Goal: Task Accomplishment & Management: Complete application form

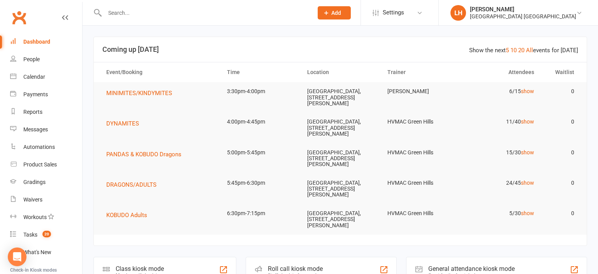
click at [140, 14] on input "text" at bounding box center [204, 12] width 205 height 11
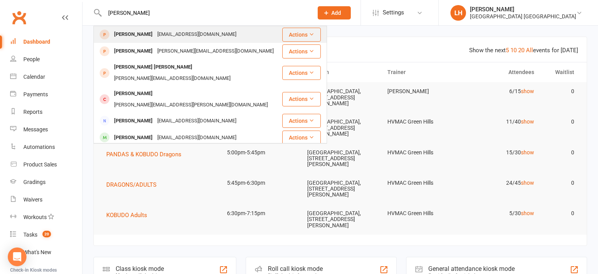
type input "dave dingl"
click at [166, 38] on div "therealfruitbat@ozemail.com.au" at bounding box center [197, 34] width 84 height 11
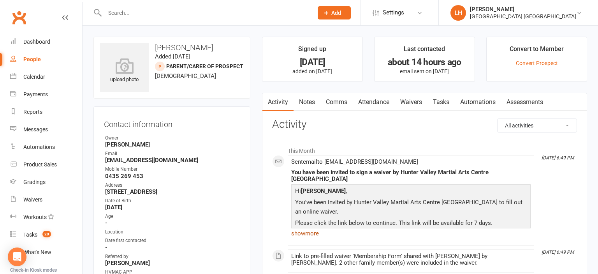
click at [299, 228] on link "show more" at bounding box center [410, 233] width 239 height 11
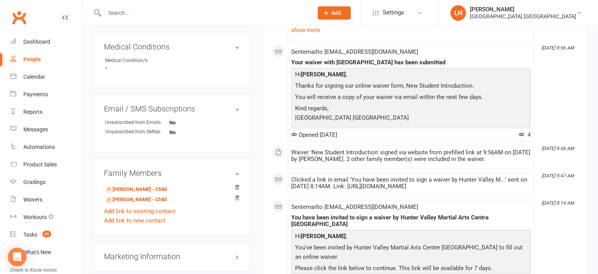
scroll to position [452, 0]
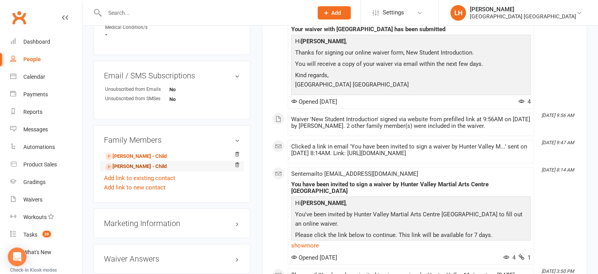
click at [152, 167] on link "Emily Dinglestad - Child" at bounding box center [135, 166] width 61 height 8
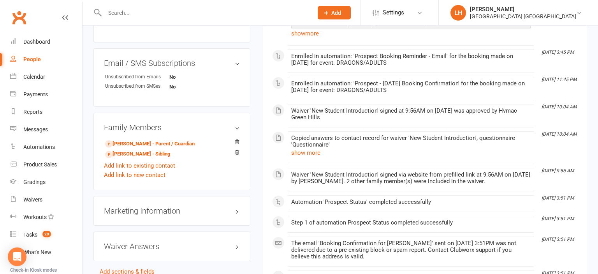
scroll to position [411, 0]
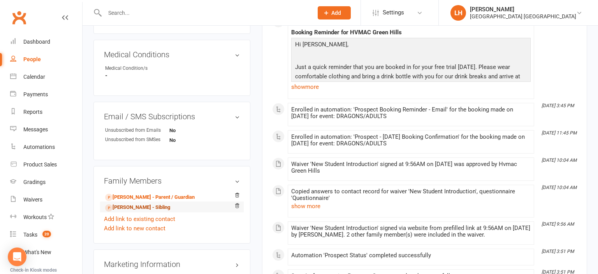
click at [150, 209] on link "Flynn Dinglestad - Sibling" at bounding box center [137, 207] width 65 height 8
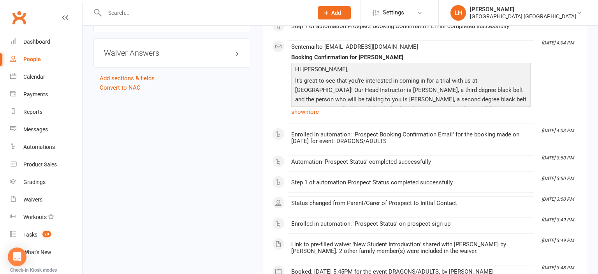
scroll to position [534, 0]
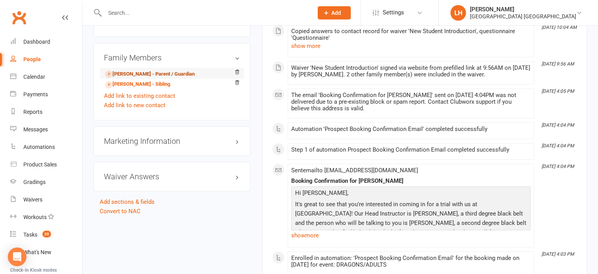
click at [138, 72] on link "Dave Dinglestad - Parent / Guardian" at bounding box center [150, 74] width 90 height 8
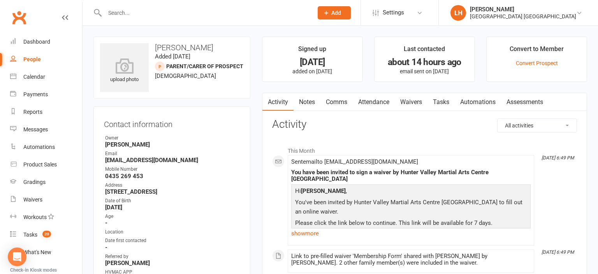
click at [146, 16] on input "text" at bounding box center [204, 12] width 205 height 11
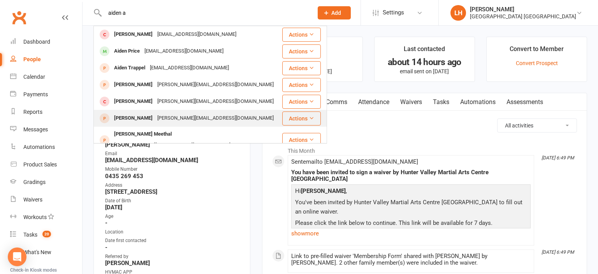
type input "aiden a"
click at [165, 120] on div "melissa.maleklov@gmail.com" at bounding box center [215, 117] width 121 height 11
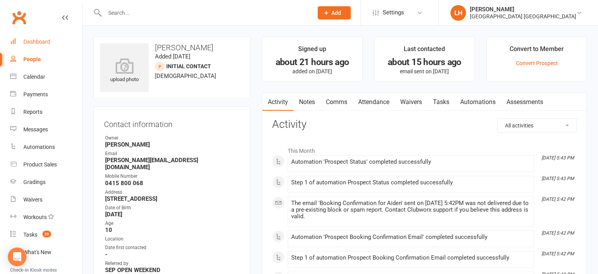
click at [36, 44] on div "Dashboard" at bounding box center [36, 42] width 27 height 6
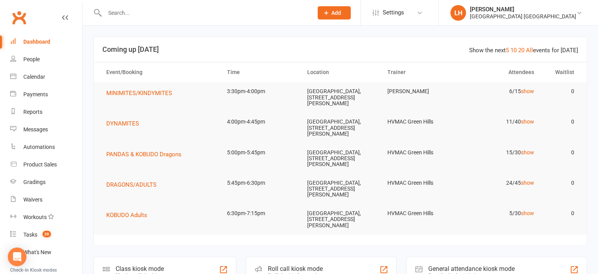
click at [326, 15] on icon at bounding box center [326, 12] width 7 height 7
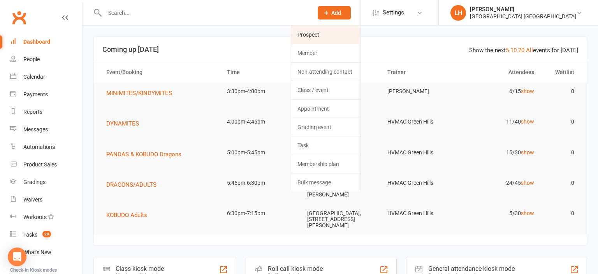
click at [307, 37] on link "Prospect" at bounding box center [325, 35] width 69 height 18
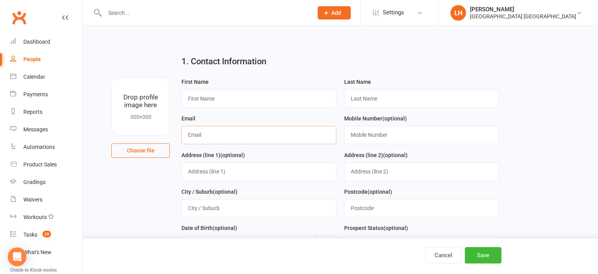
click at [190, 133] on input "text" at bounding box center [258, 135] width 155 height 18
paste input "sansamolscaria@gmail.com"
drag, startPoint x: 198, startPoint y: 135, endPoint x: 125, endPoint y: 135, distance: 72.8
click at [181, 135] on input "sansamolscaria@gmail.com" at bounding box center [258, 135] width 155 height 18
type input "sansamolscaria@gmail.com"
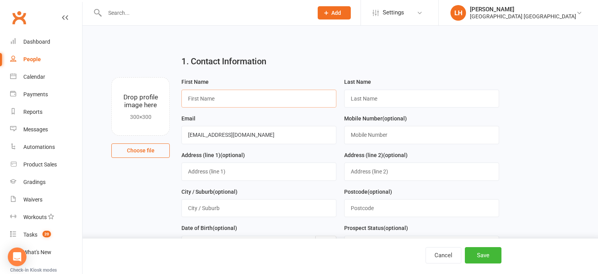
click at [216, 96] on input "text" at bounding box center [258, 99] width 155 height 18
paste input "SANSAMOL"
click at [196, 98] on input "SANSAMOL" at bounding box center [258, 99] width 155 height 18
type input "Sansamol"
click at [369, 99] on input "text" at bounding box center [421, 99] width 155 height 18
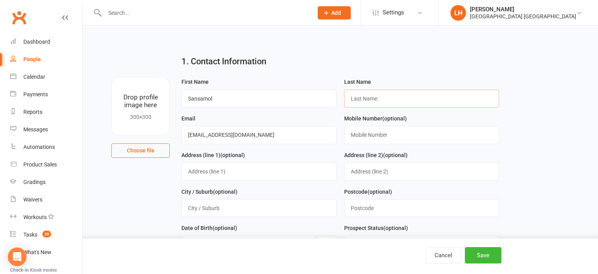
paste input "SCARIA"
click at [354, 96] on input "SCARIA" at bounding box center [421, 99] width 155 height 18
type input "Scaria"
click at [372, 137] on input "text" at bounding box center [421, 135] width 155 height 18
paste input "492 821 316"
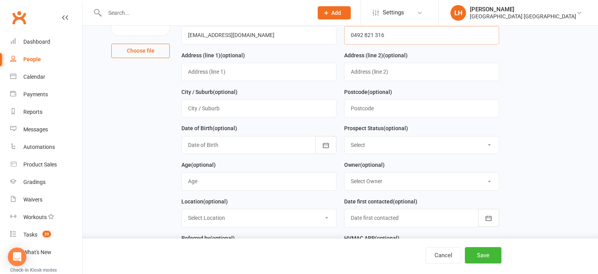
scroll to position [123, 0]
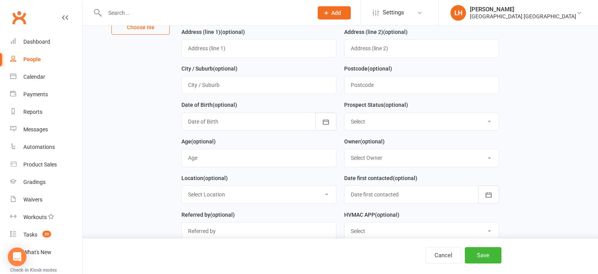
type input "0492 821 316"
select select "Parent/Carer of Prospect"
click option "Parent/Carer of Prospect" at bounding box center [0, 0] width 0 height 0
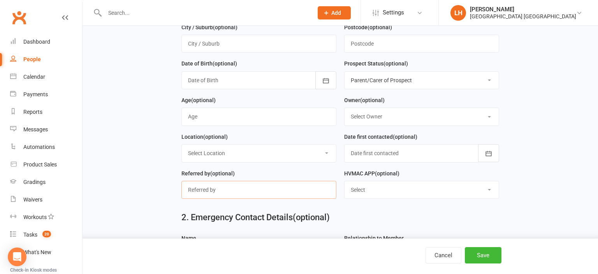
click at [290, 184] on input "text" at bounding box center [258, 190] width 155 height 18
type input "SEP OPEN WEEKEND"
click at [481, 258] on button "Save" at bounding box center [483, 255] width 37 height 16
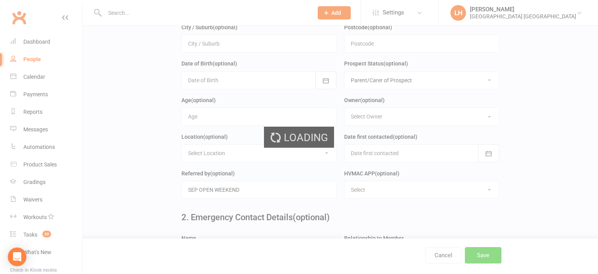
scroll to position [0, 0]
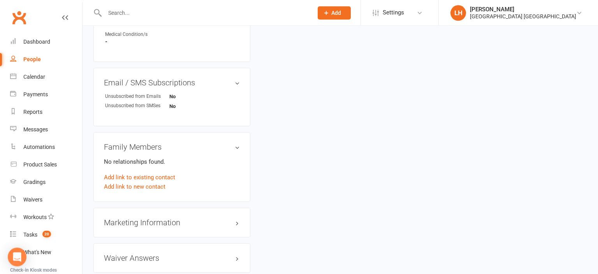
scroll to position [452, 0]
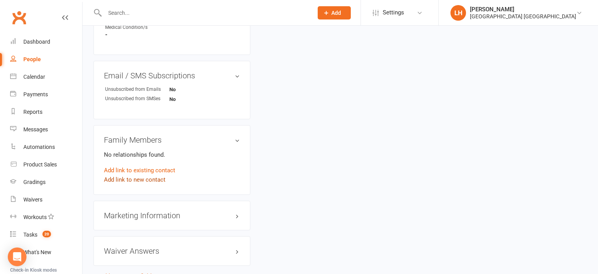
click at [133, 183] on link "Add link to new contact" at bounding box center [134, 179] width 61 height 9
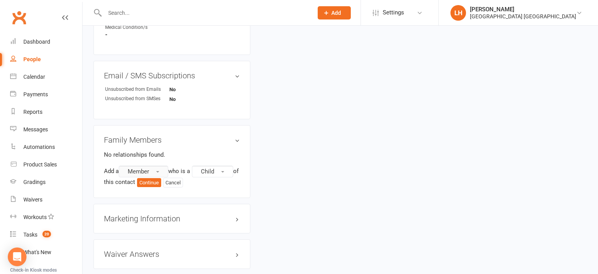
click at [155, 175] on button "Member" at bounding box center [143, 171] width 49 height 12
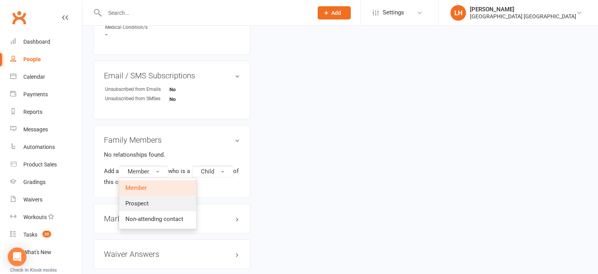
click at [151, 203] on link "Prospect" at bounding box center [157, 203] width 77 height 16
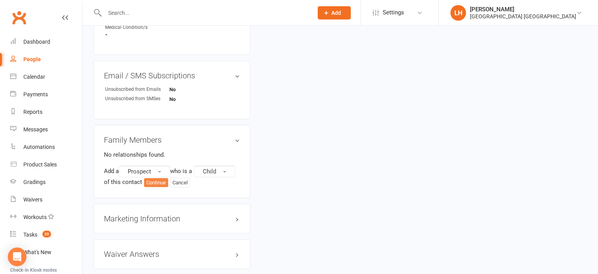
click at [159, 184] on button "Continue" at bounding box center [156, 182] width 24 height 9
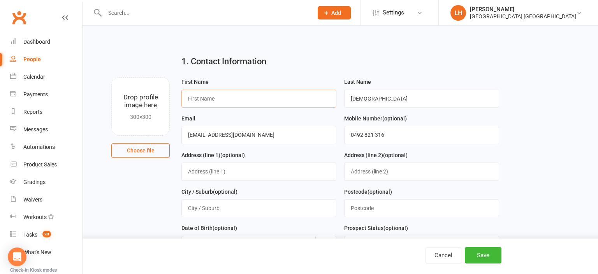
click at [221, 97] on input "text" at bounding box center [258, 99] width 155 height 18
type input "Irin"
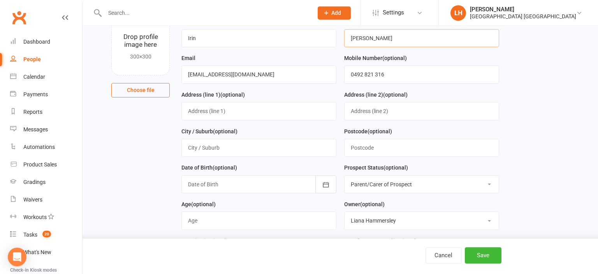
scroll to position [82, 0]
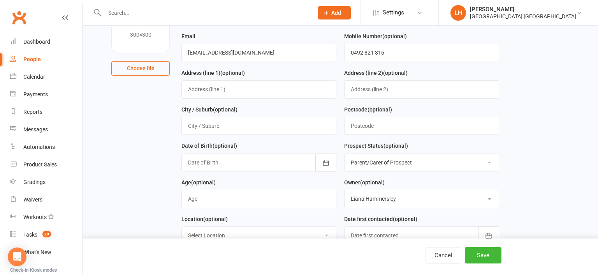
type input "Treesa"
click at [344, 154] on select "Select Initial Contact Not interested Special Event Attendee Birthday Party Att…" at bounding box center [421, 162] width 154 height 17
select select "Initial Contact"
click option "Initial Contact" at bounding box center [0, 0] width 0 height 0
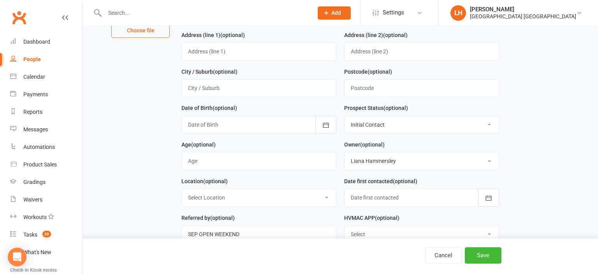
scroll to position [123, 0]
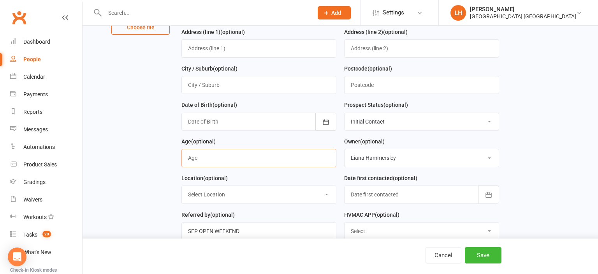
click at [237, 154] on input "string" at bounding box center [258, 158] width 155 height 18
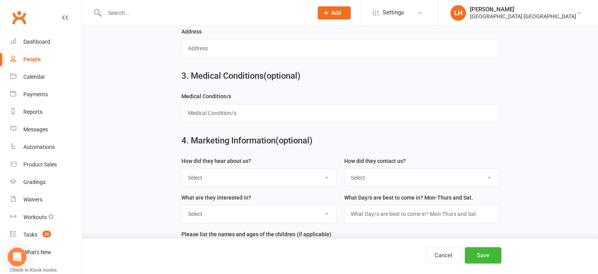
scroll to position [475, 0]
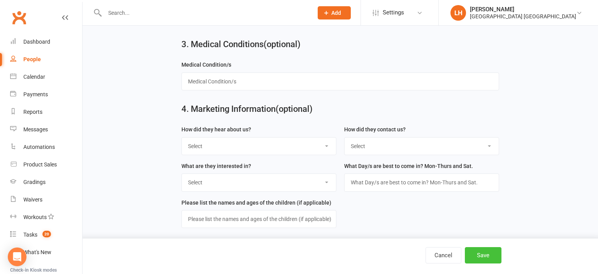
type input "7"
click at [485, 255] on button "Save" at bounding box center [483, 255] width 37 height 16
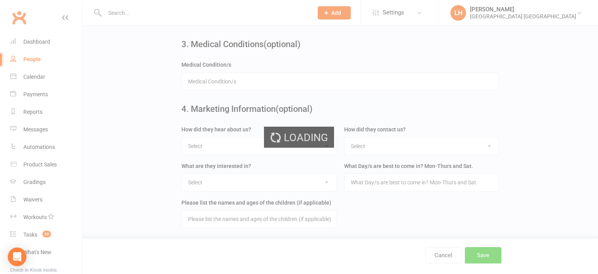
scroll to position [0, 0]
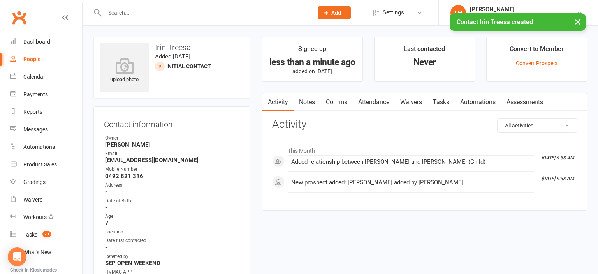
click at [374, 101] on link "Attendance" at bounding box center [374, 102] width 42 height 18
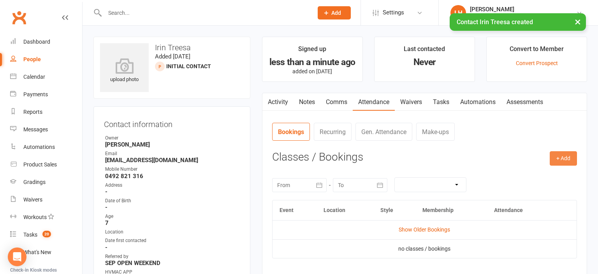
click at [558, 158] on button "+ Add" at bounding box center [562, 158] width 27 height 14
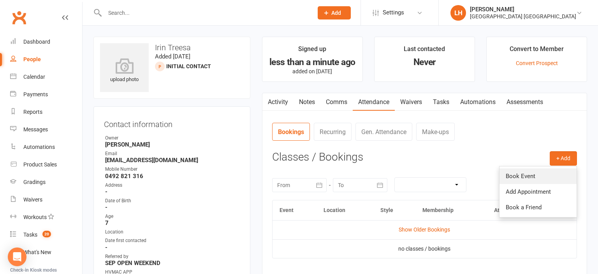
click at [534, 175] on link "Book Event" at bounding box center [537, 176] width 77 height 16
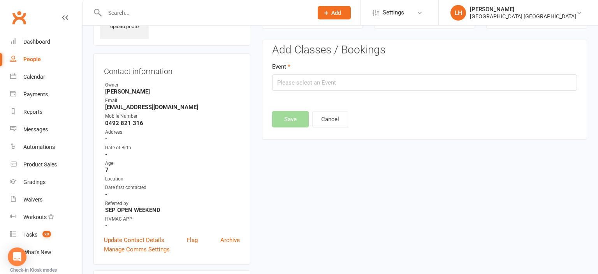
scroll to position [53, 0]
click at [334, 84] on input "text" at bounding box center [424, 82] width 305 height 16
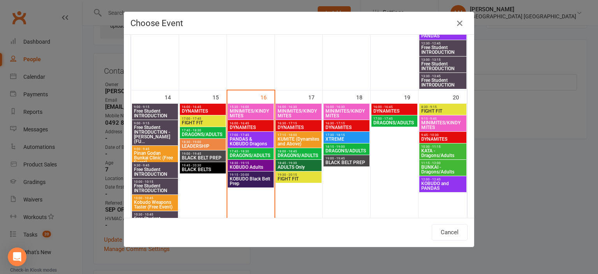
scroll to position [430, 0]
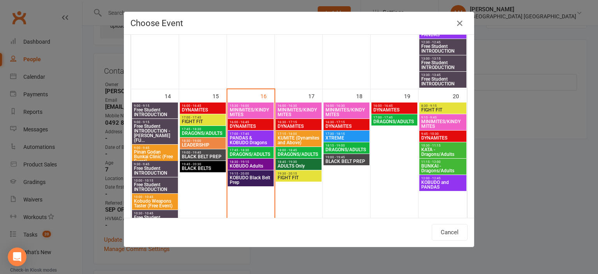
click at [388, 108] on span "DYNAMITES" at bounding box center [394, 109] width 43 height 5
type input "DYNAMITES - Sep 19, 2025 4:00:00 PM"
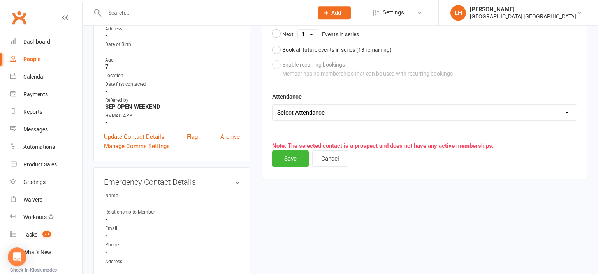
scroll to position [177, 0]
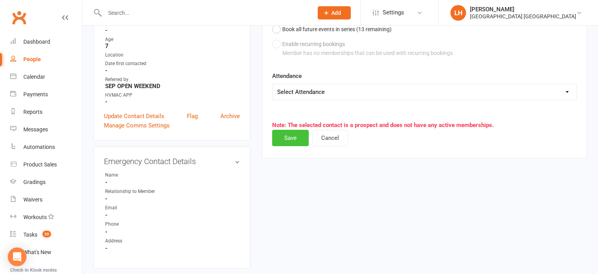
click at [283, 136] on button "Save" at bounding box center [290, 138] width 37 height 16
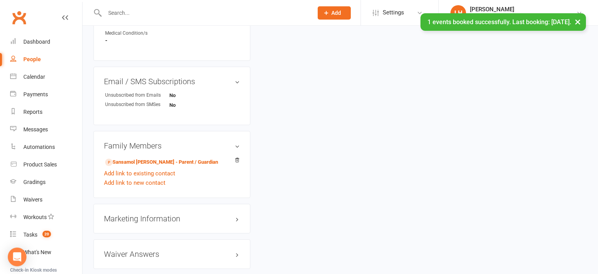
scroll to position [464, 0]
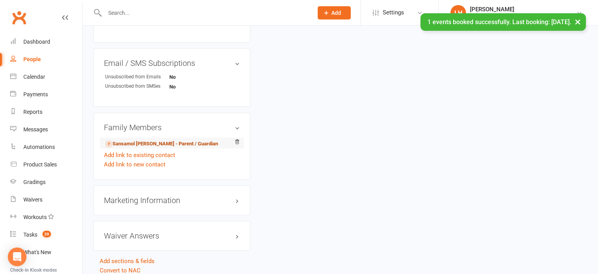
click at [149, 148] on link "Sansamol Scaria - Parent / Guardian" at bounding box center [161, 144] width 113 height 8
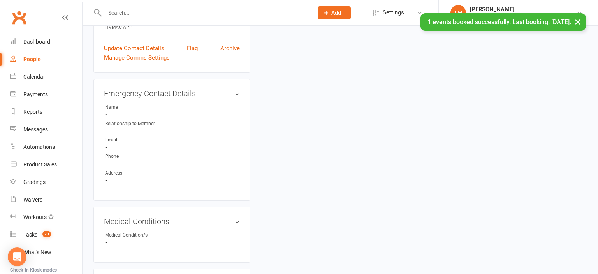
scroll to position [370, 0]
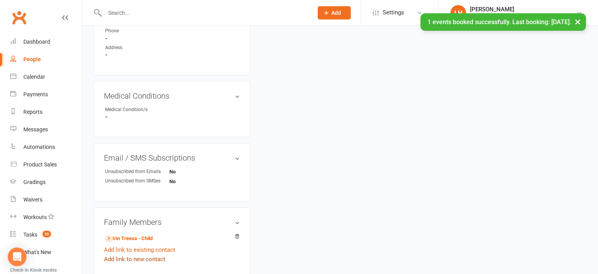
click at [146, 261] on link "Add link to new contact" at bounding box center [134, 258] width 61 height 9
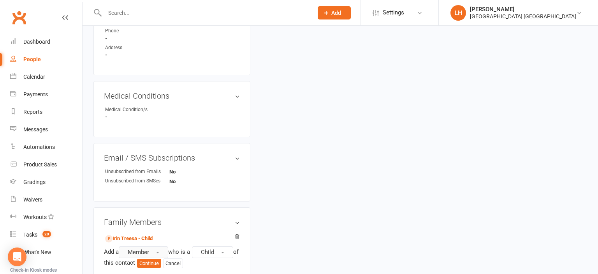
click at [159, 253] on span "button" at bounding box center [157, 252] width 3 height 2
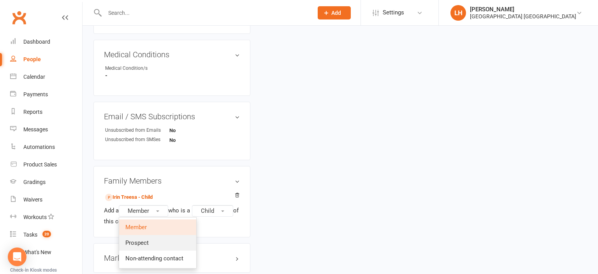
click at [149, 246] on span "Prospect" at bounding box center [136, 242] width 23 height 7
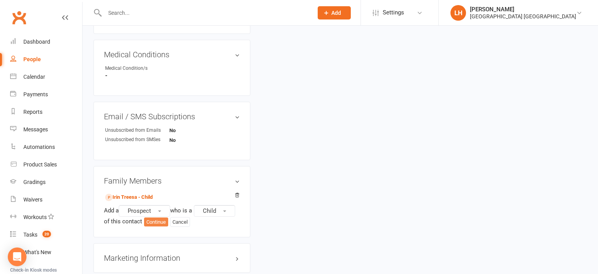
click at [160, 222] on button "Continue" at bounding box center [156, 221] width 24 height 9
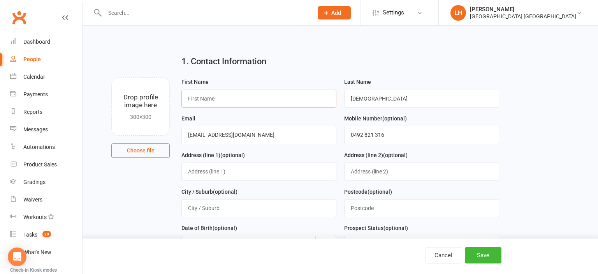
click at [240, 102] on input "text" at bounding box center [258, 99] width 155 height 18
type input "Anish"
type input "Adlin"
click at [342, 66] on div "1. Contact Information" at bounding box center [340, 63] width 329 height 28
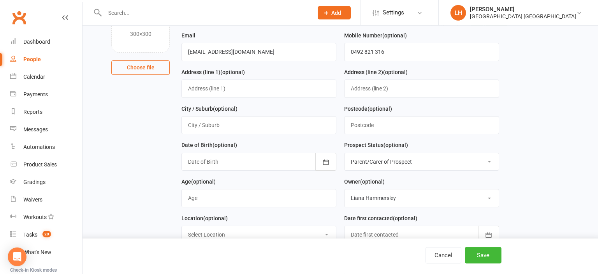
scroll to position [123, 0]
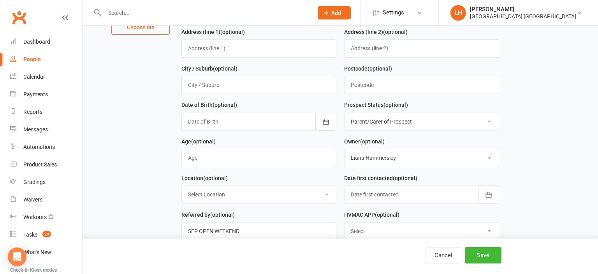
click at [402, 110] on div "Prospect Status (optional) Select Initial Contact Not interested Special Event …" at bounding box center [421, 115] width 155 height 30
click at [344, 113] on select "Select Initial Contact Not interested Special Event Attendee Birthday Party Att…" at bounding box center [421, 121] width 154 height 17
select select "Initial Contact"
click option "Initial Contact" at bounding box center [0, 0] width 0 height 0
click at [230, 153] on input "string" at bounding box center [258, 158] width 155 height 18
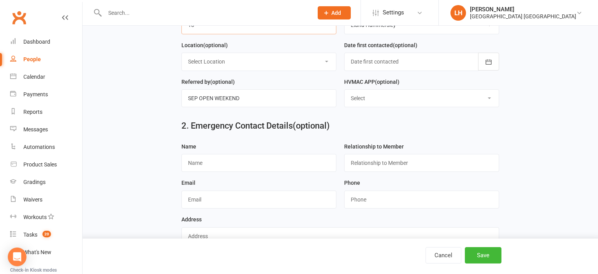
scroll to position [288, 0]
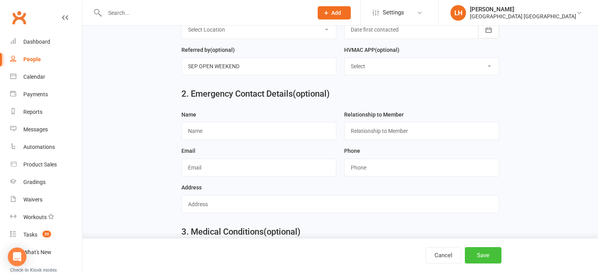
type input "13"
click at [486, 254] on button "Save" at bounding box center [483, 255] width 37 height 16
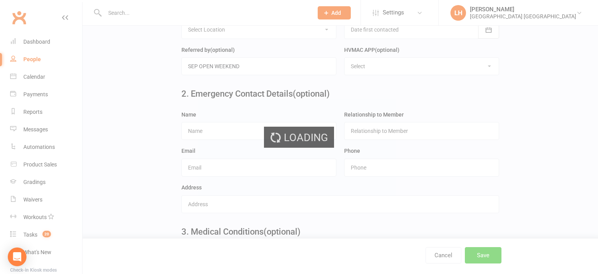
scroll to position [0, 0]
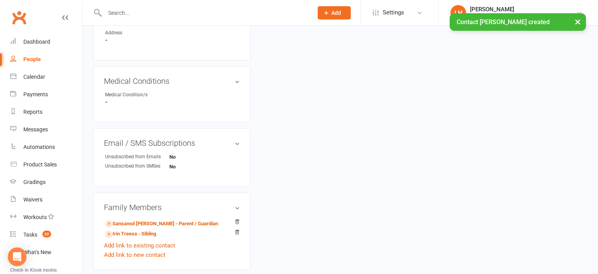
scroll to position [452, 0]
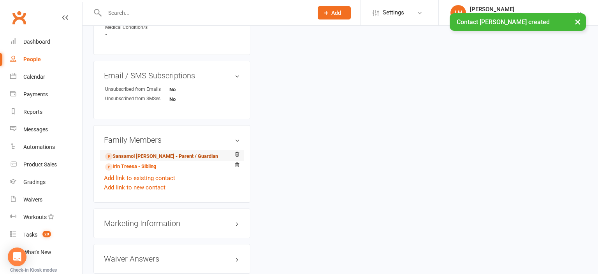
click at [175, 160] on link "Sansamol Scaria - Parent / Guardian" at bounding box center [161, 156] width 113 height 8
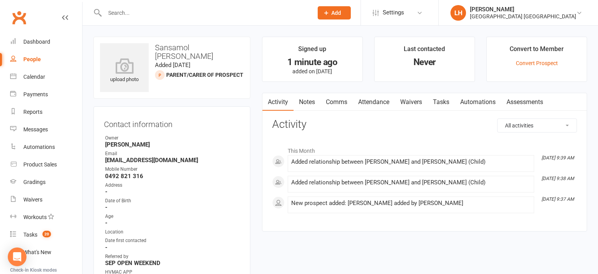
click at [414, 102] on link "Waivers" at bounding box center [411, 102] width 33 height 18
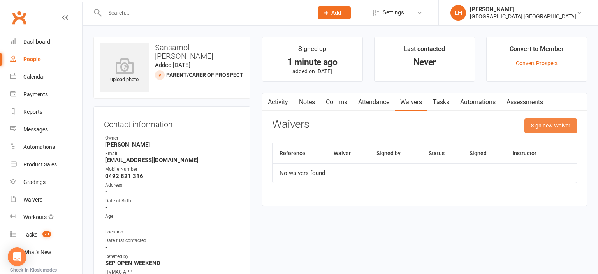
click at [548, 127] on button "Sign new Waiver" at bounding box center [550, 125] width 53 height 14
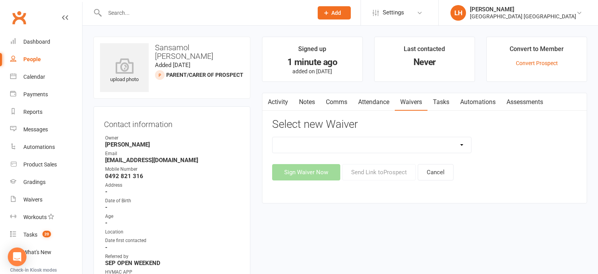
click at [272, 137] on select "3 months free Membership 8 Week Fitness Challenge Basic Membership Form Cancell…" at bounding box center [371, 145] width 198 height 16
select select "5629"
click option "New Student Introduction" at bounding box center [0, 0] width 0 height 0
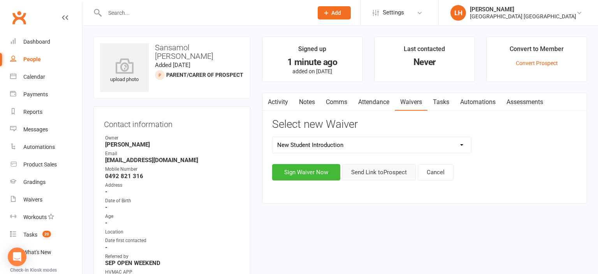
click at [391, 174] on button "Send Link to Prospect" at bounding box center [379, 172] width 74 height 16
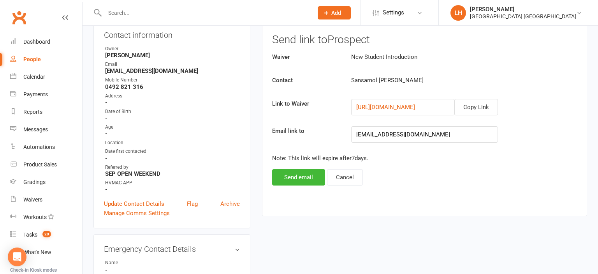
scroll to position [123, 0]
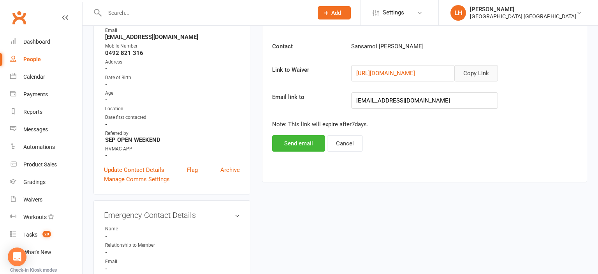
click at [472, 75] on button "Copy Link" at bounding box center [476, 73] width 44 height 16
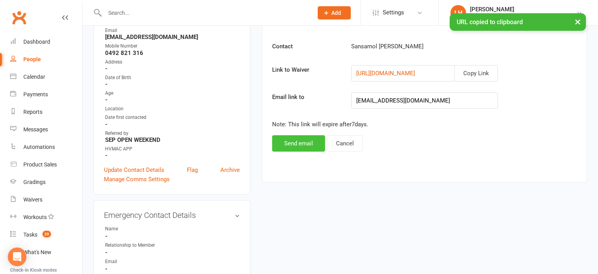
click at [296, 141] on button "Send email" at bounding box center [298, 143] width 53 height 16
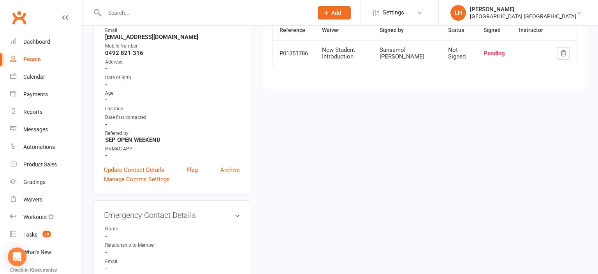
scroll to position [0, 0]
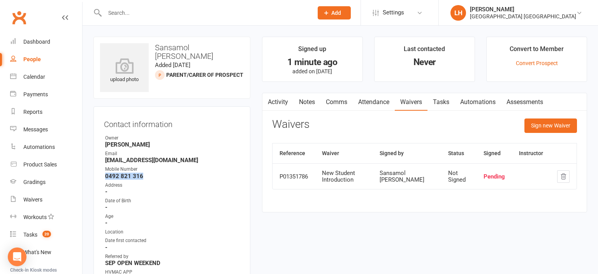
drag, startPoint x: 144, startPoint y: 177, endPoint x: 105, endPoint y: 177, distance: 38.5
click at [105, 177] on li "Mobile Number 0492 821 316" at bounding box center [172, 172] width 136 height 14
copy strong "0492 821 316"
click at [32, 112] on div "Reports" at bounding box center [32, 112] width 19 height 6
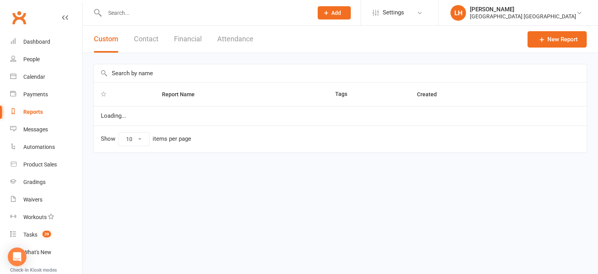
select select "25"
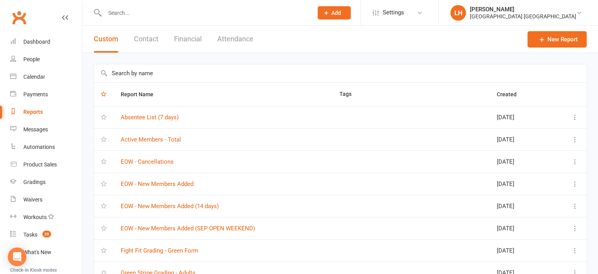
click at [137, 74] on input "text" at bounding box center [340, 73] width 493 height 18
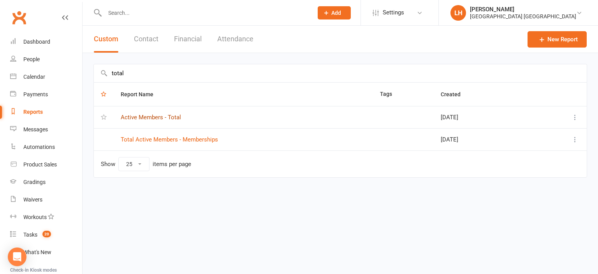
type input "total"
click at [173, 118] on link "Active Members - Total" at bounding box center [151, 117] width 60 height 7
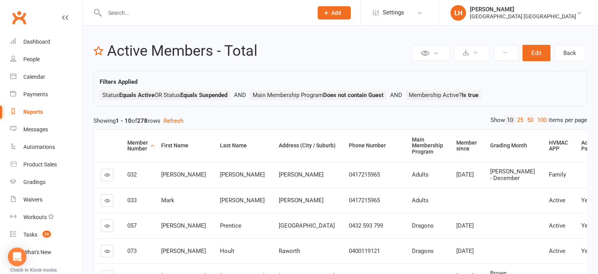
click at [33, 114] on div "Reports" at bounding box center [32, 112] width 19 height 6
select select "25"
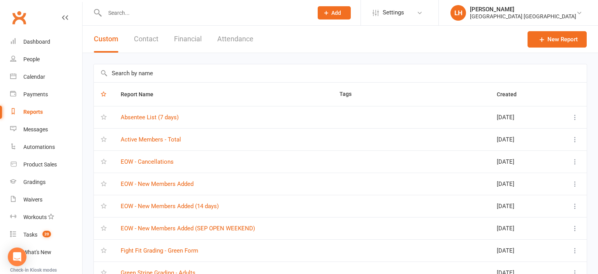
click at [153, 74] on input "text" at bounding box center [340, 73] width 493 height 18
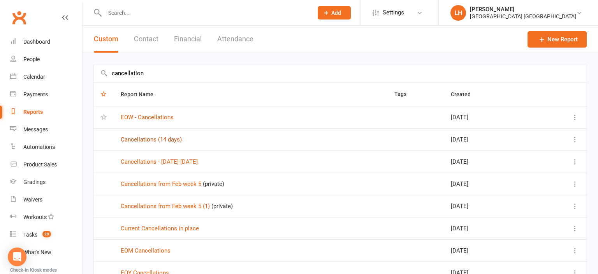
type input "cancellation"
click at [169, 141] on link "Cancellations (14 days)" at bounding box center [151, 139] width 61 height 7
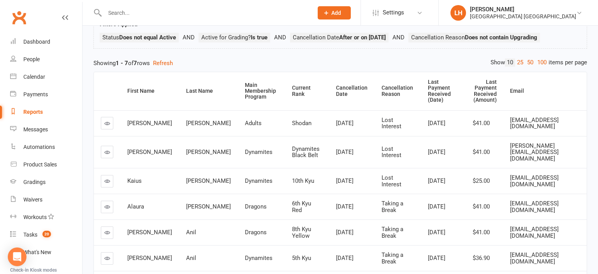
scroll to position [82, 0]
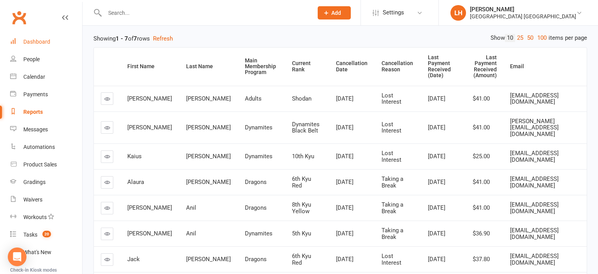
click at [35, 46] on link "Dashboard" at bounding box center [46, 42] width 72 height 18
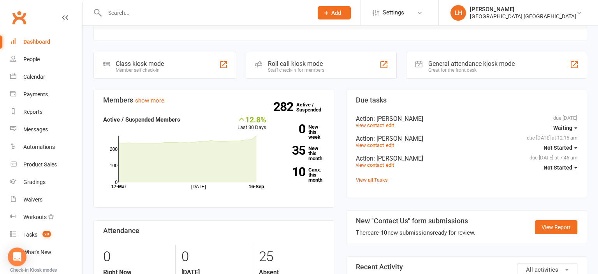
scroll to position [205, 0]
click at [307, 105] on link "282 Active / Suspended" at bounding box center [313, 106] width 34 height 22
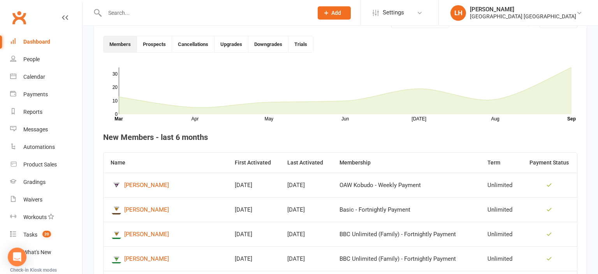
scroll to position [164, 0]
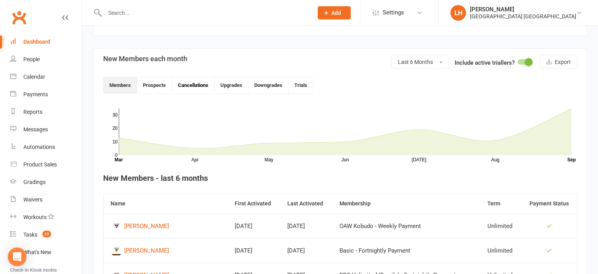
click at [195, 83] on button "Cancellations" at bounding box center [193, 85] width 42 height 16
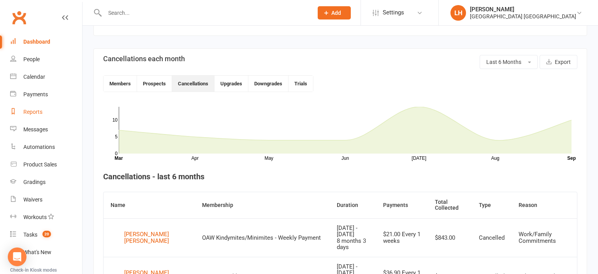
click at [35, 113] on div "Reports" at bounding box center [32, 112] width 19 height 6
select select "25"
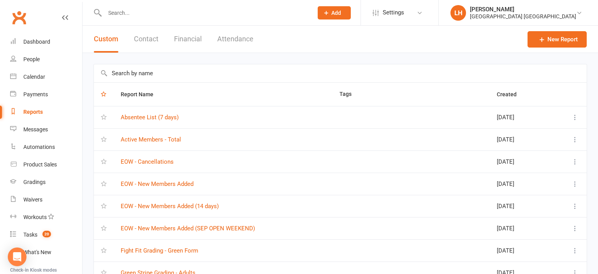
click at [124, 75] on input "text" at bounding box center [340, 73] width 493 height 18
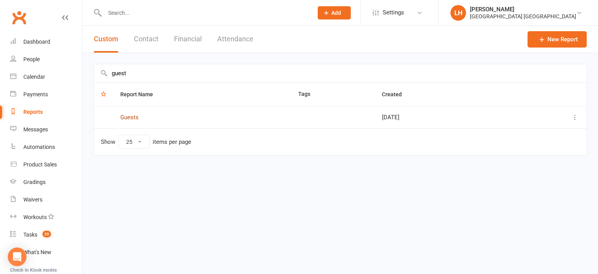
type input "guest"
click at [130, 118] on link "Guests" at bounding box center [129, 117] width 18 height 7
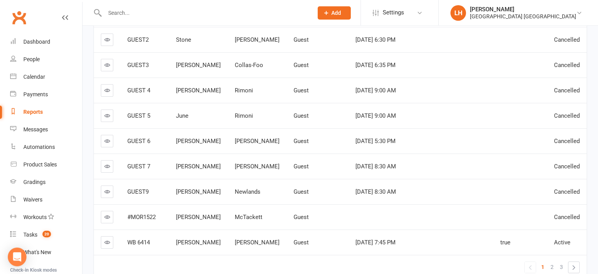
scroll to position [195, 0]
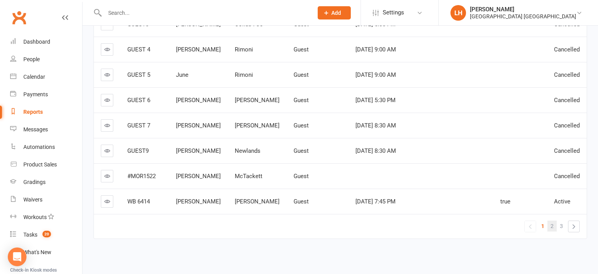
click at [554, 225] on link "2" at bounding box center [551, 225] width 9 height 11
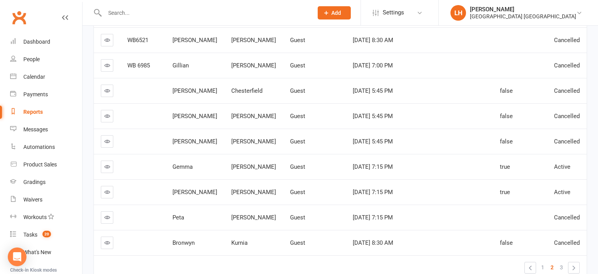
scroll to position [195, 0]
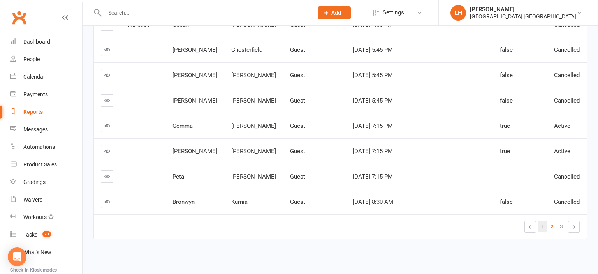
click at [542, 225] on span "1" at bounding box center [542, 226] width 3 height 11
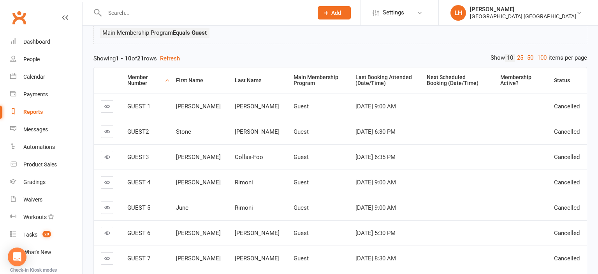
scroll to position [30, 0]
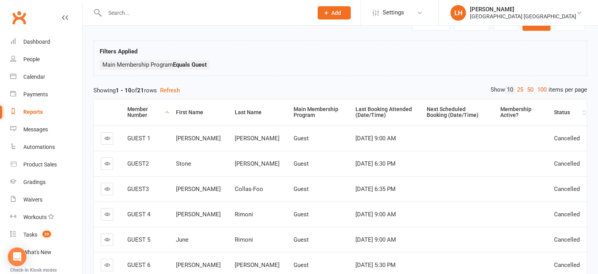
click at [558, 111] on div "Status" at bounding box center [567, 112] width 26 height 6
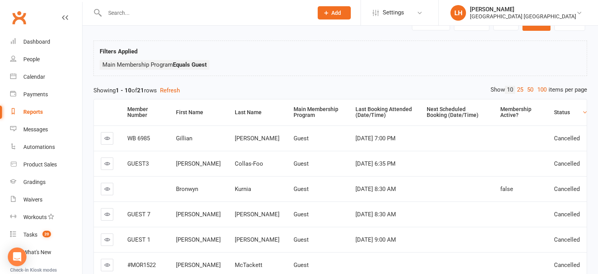
click at [559, 112] on div "Status" at bounding box center [567, 112] width 26 height 6
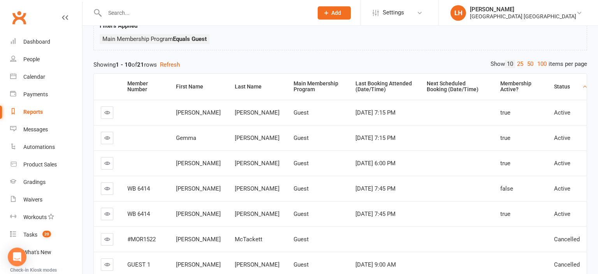
scroll to position [72, 0]
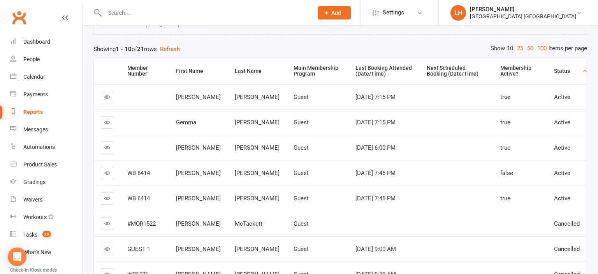
click at [276, 42] on div "Private Report Only visible by me Public Report Visible to everyone Export to C…" at bounding box center [340, 171] width 515 height 434
click at [37, 41] on div "Dashboard" at bounding box center [36, 42] width 27 height 6
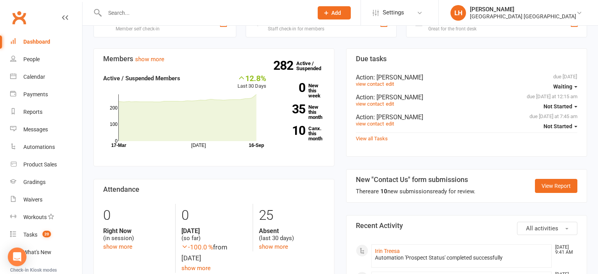
scroll to position [246, 0]
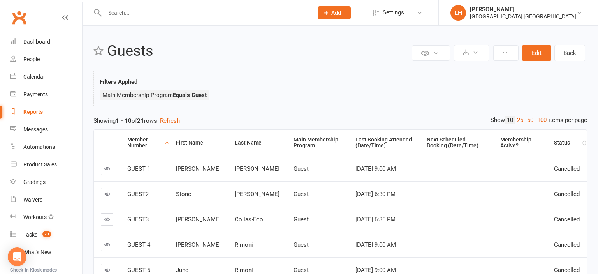
click at [560, 146] on th "Status" at bounding box center [567, 143] width 40 height 26
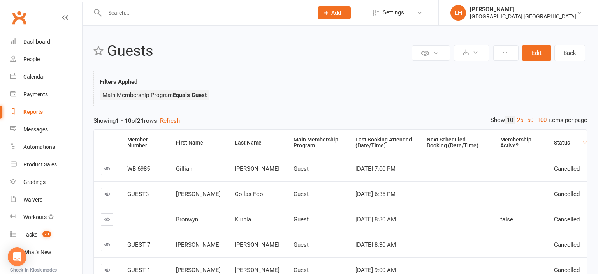
click at [563, 140] on div "Status" at bounding box center [567, 143] width 26 height 6
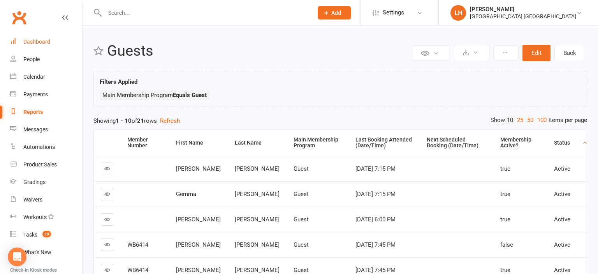
click at [36, 43] on div "Dashboard" at bounding box center [36, 42] width 27 height 6
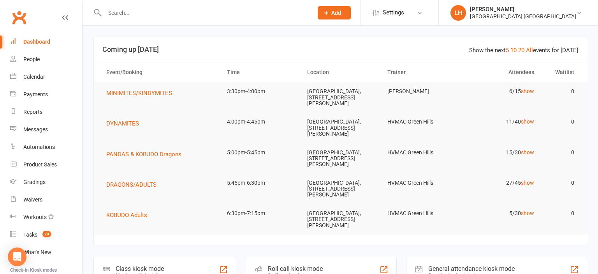
click at [119, 12] on input "text" at bounding box center [204, 12] width 205 height 11
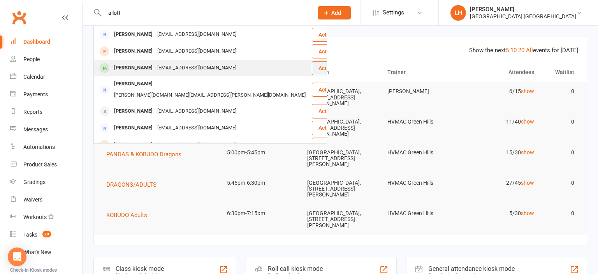
type input "allott"
click at [155, 68] on div "Allotts@outlook.com" at bounding box center [197, 67] width 84 height 11
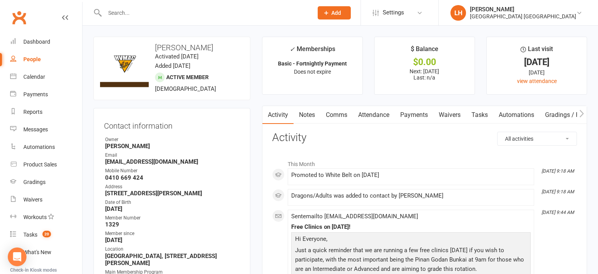
click at [382, 114] on link "Attendance" at bounding box center [374, 115] width 42 height 18
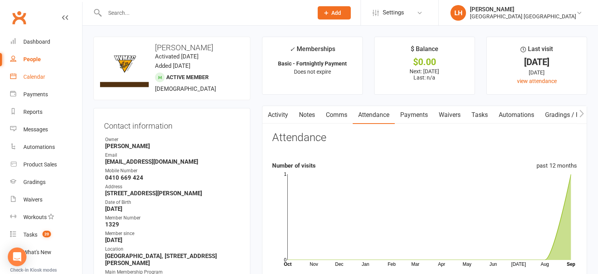
click at [34, 75] on div "Calendar" at bounding box center [34, 77] width 22 height 6
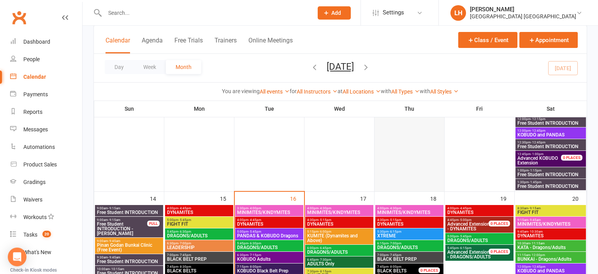
scroll to position [370, 0]
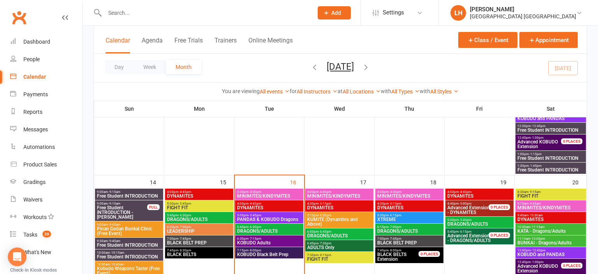
click at [183, 193] on span "DYNAMITES" at bounding box center [199, 195] width 65 height 5
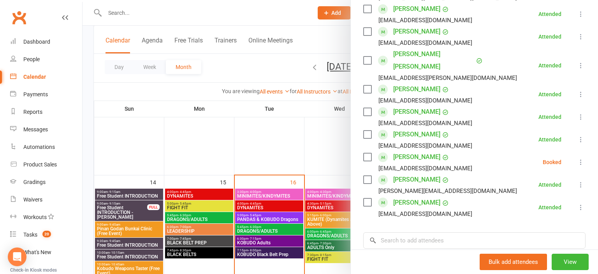
scroll to position [344, 0]
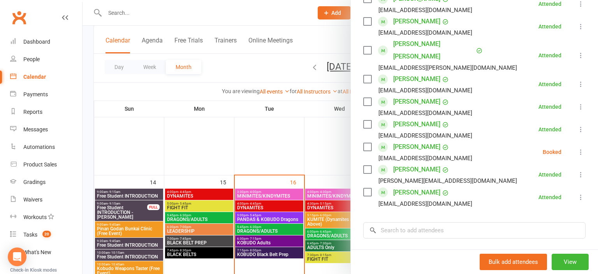
click at [186, 233] on div at bounding box center [340, 137] width 515 height 274
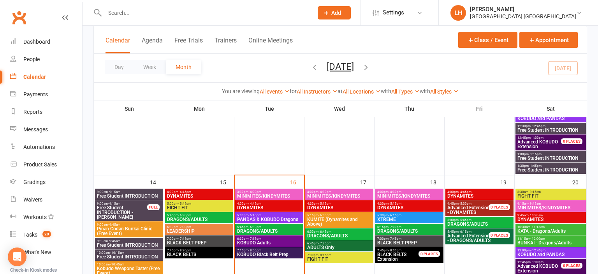
click at [191, 220] on span "DRAGONS/ADULTS" at bounding box center [199, 219] width 65 height 5
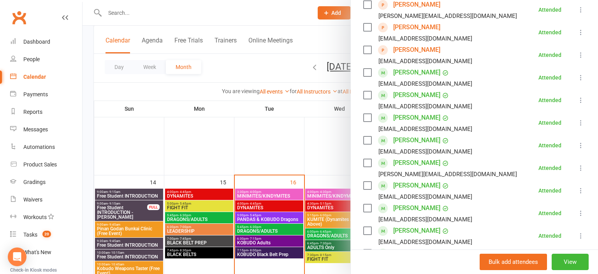
scroll to position [172, 0]
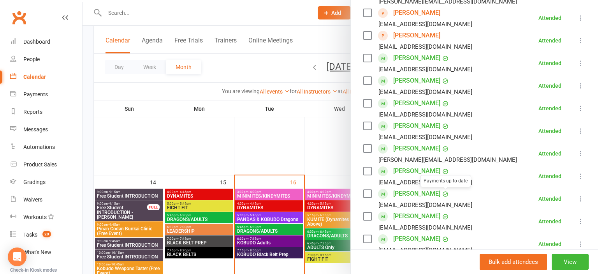
click at [181, 143] on div at bounding box center [340, 137] width 515 height 274
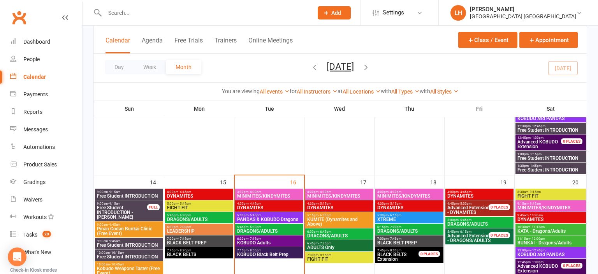
click at [288, 191] on span "3:30pm - 4:00pm" at bounding box center [269, 192] width 65 height 4
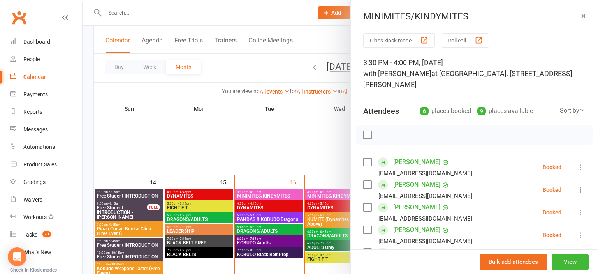
scroll to position [129, 0]
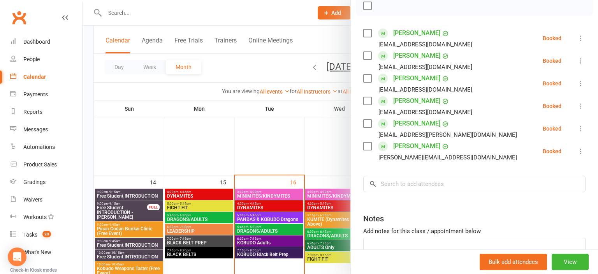
click at [242, 180] on div at bounding box center [340, 137] width 515 height 274
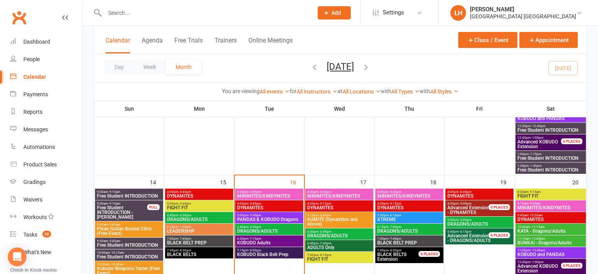
click at [261, 206] on span "DYNAMITES" at bounding box center [269, 207] width 65 height 5
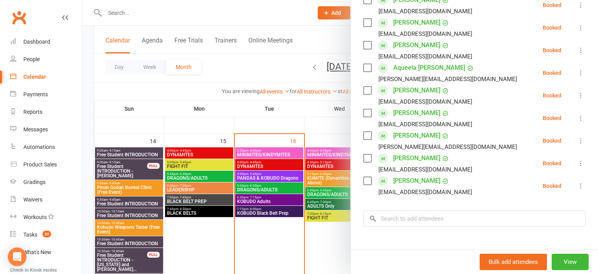
scroll to position [258, 0]
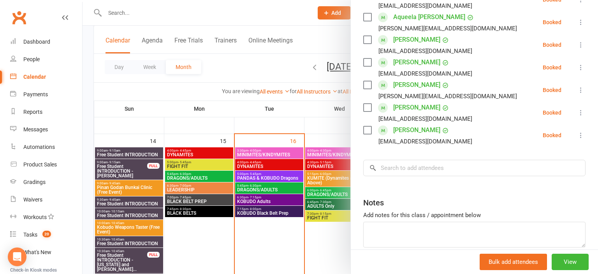
click at [307, 189] on div at bounding box center [340, 137] width 515 height 274
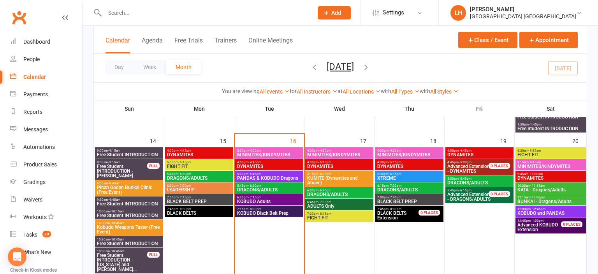
click at [258, 177] on span "PANDAS & KOBUDO Dragons" at bounding box center [269, 178] width 65 height 5
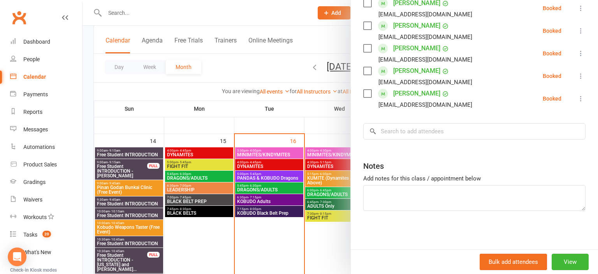
scroll to position [299, 0]
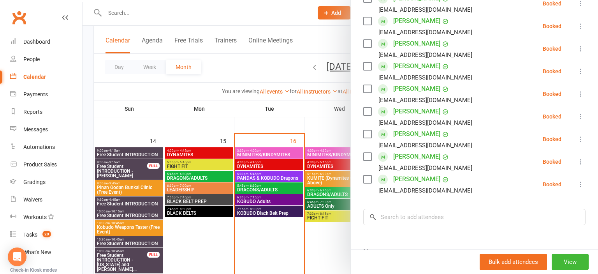
click at [249, 198] on div at bounding box center [340, 137] width 515 height 274
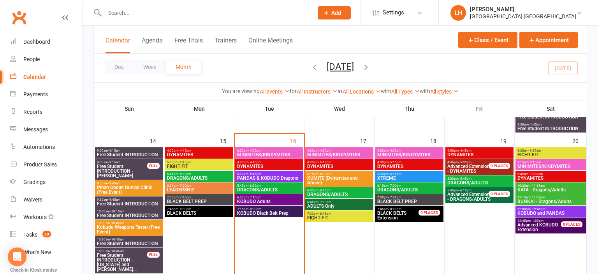
click at [268, 189] on span "DRAGONS/ADULTS" at bounding box center [269, 189] width 65 height 5
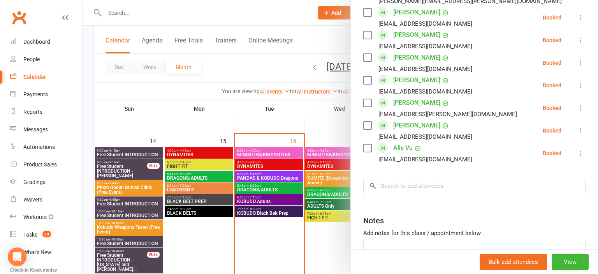
scroll to position [644, 0]
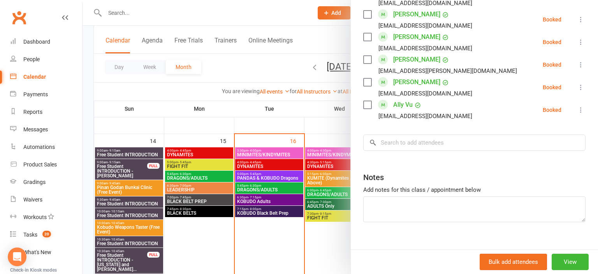
click at [225, 226] on div at bounding box center [340, 137] width 515 height 274
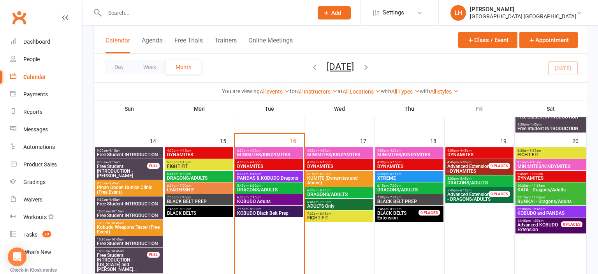
click at [254, 199] on span "KOBUDO Adults" at bounding box center [269, 201] width 65 height 5
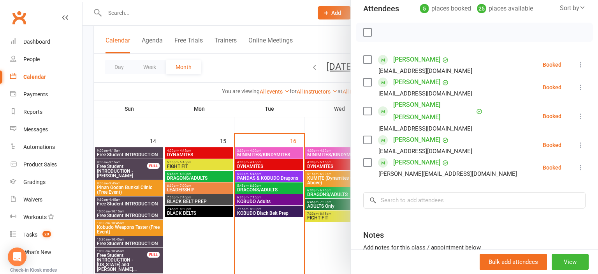
scroll to position [159, 0]
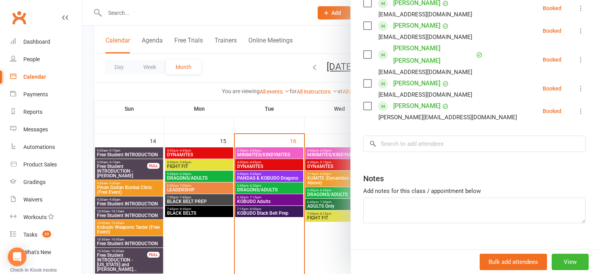
click at [274, 235] on div at bounding box center [340, 137] width 515 height 274
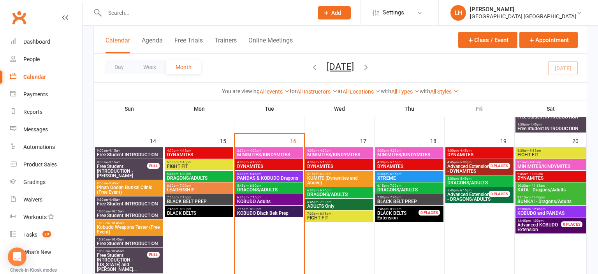
click at [338, 152] on span "MINIMITES/KINDYMITES" at bounding box center [339, 154] width 65 height 5
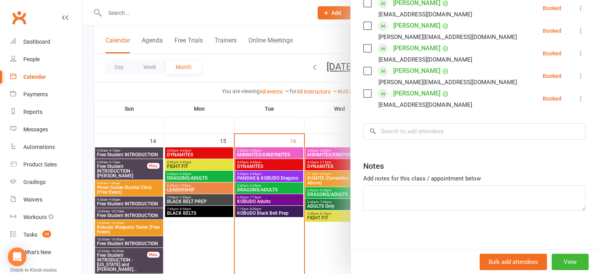
click at [254, 236] on div at bounding box center [340, 137] width 515 height 274
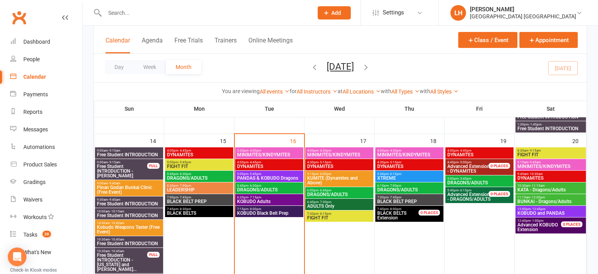
click at [326, 165] on span "DYNAMITES" at bounding box center [339, 166] width 65 height 5
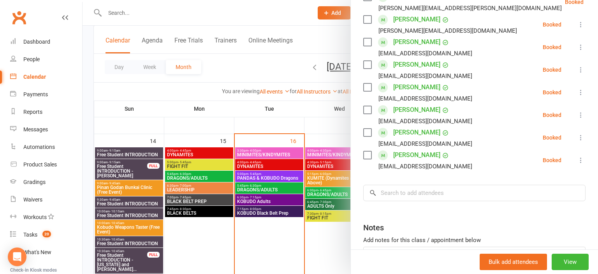
scroll to position [344, 0]
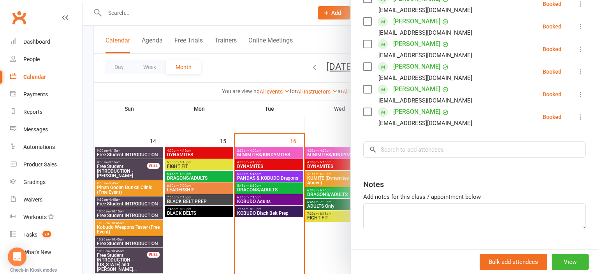
click at [297, 264] on div at bounding box center [340, 137] width 515 height 274
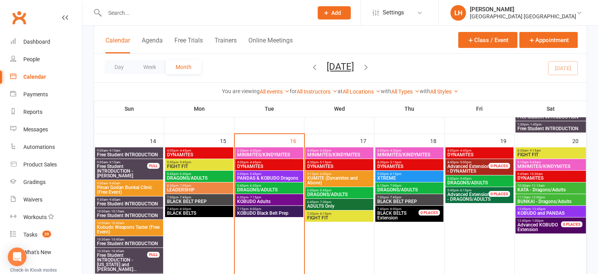
click at [320, 192] on span "DRAGONS/ADULTS" at bounding box center [339, 194] width 65 height 5
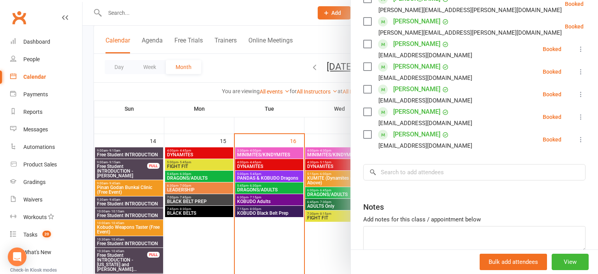
click at [292, 250] on div at bounding box center [340, 137] width 515 height 274
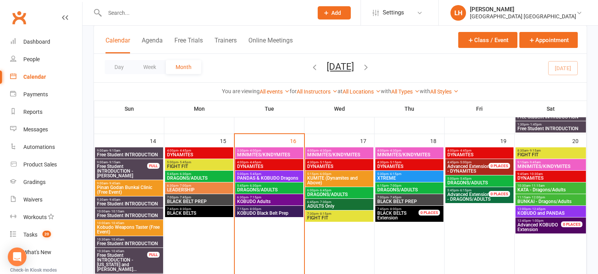
click at [327, 205] on span "ADULTS Only" at bounding box center [339, 206] width 65 height 5
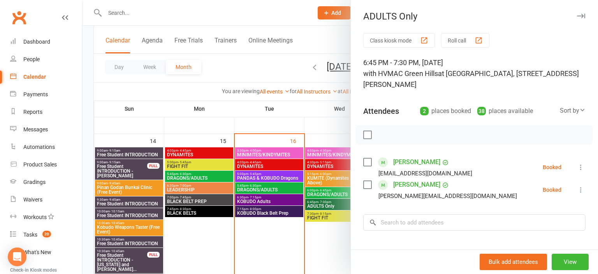
scroll to position [43, 0]
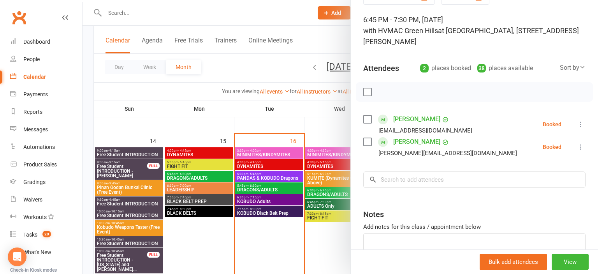
click at [231, 236] on div at bounding box center [340, 137] width 515 height 274
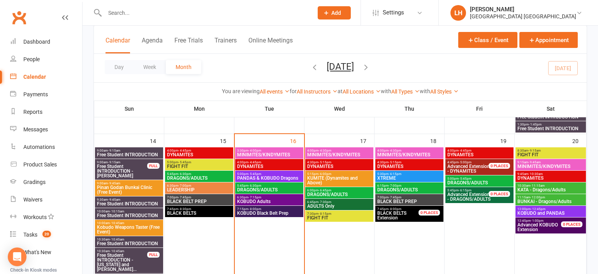
click at [395, 151] on span "- 4:30pm" at bounding box center [394, 151] width 13 height 4
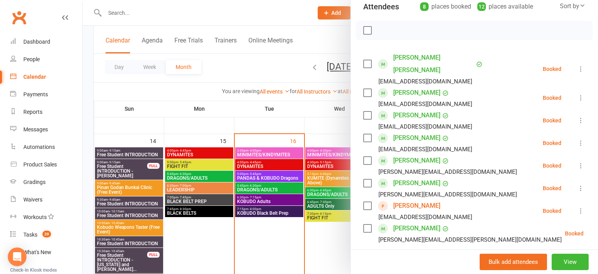
scroll to position [129, 0]
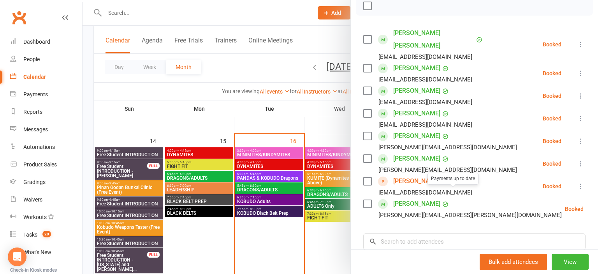
click at [253, 270] on div at bounding box center [340, 137] width 515 height 274
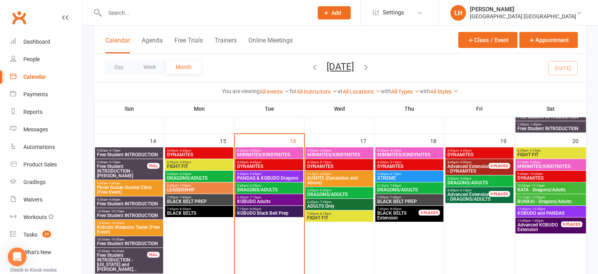
click at [406, 186] on span "6:15pm - 7:00pm" at bounding box center [409, 186] width 65 height 4
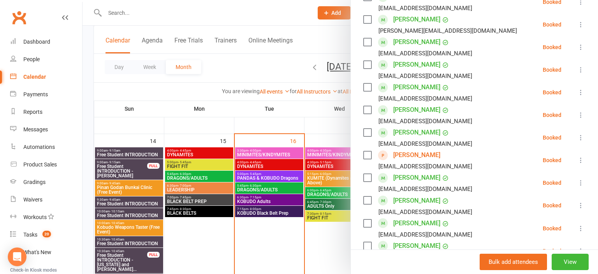
scroll to position [430, 0]
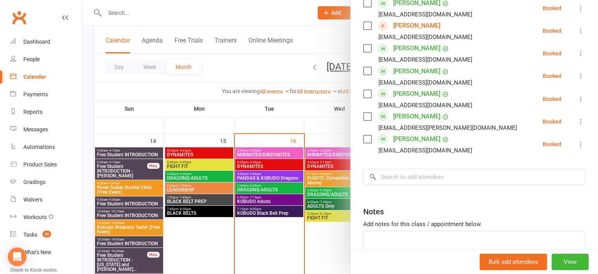
click at [284, 243] on div at bounding box center [340, 137] width 515 height 274
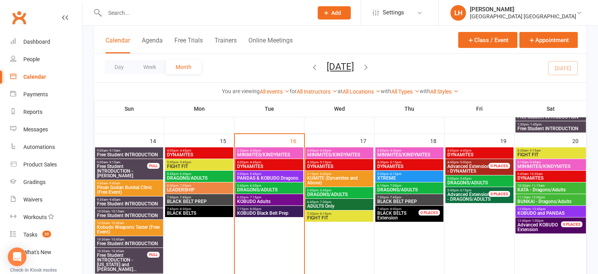
click at [478, 153] on span "DYNAMITES" at bounding box center [479, 154] width 65 height 5
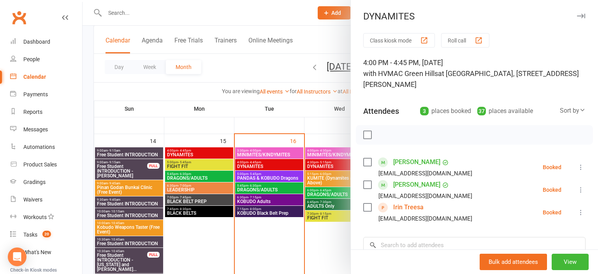
click at [229, 237] on div at bounding box center [340, 137] width 515 height 274
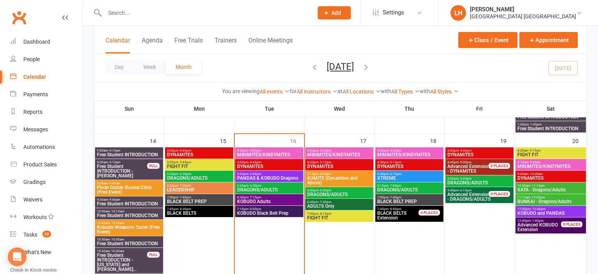
click at [470, 183] on span "DRAGONS/ADULTS" at bounding box center [479, 182] width 65 height 5
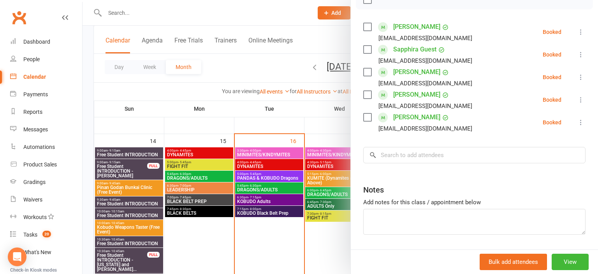
scroll to position [159, 0]
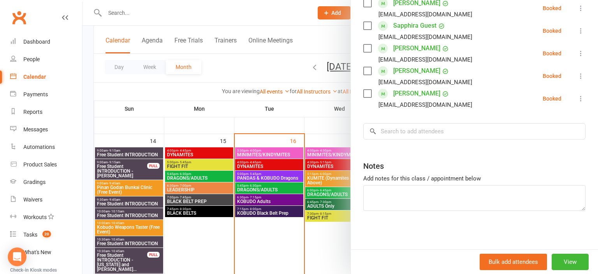
click at [251, 232] on div at bounding box center [340, 137] width 515 height 274
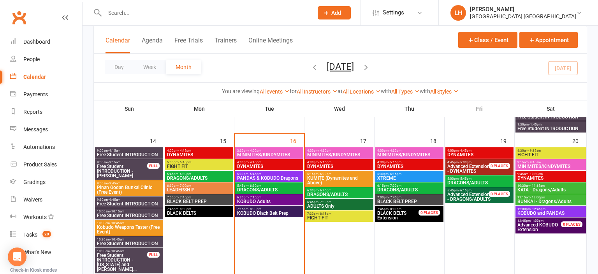
click at [264, 178] on span "PANDAS & KOBUDO Dragons" at bounding box center [269, 178] width 65 height 5
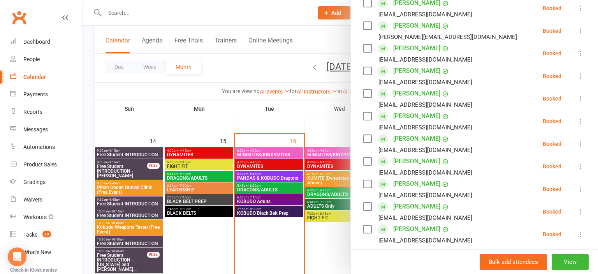
scroll to position [300, 0]
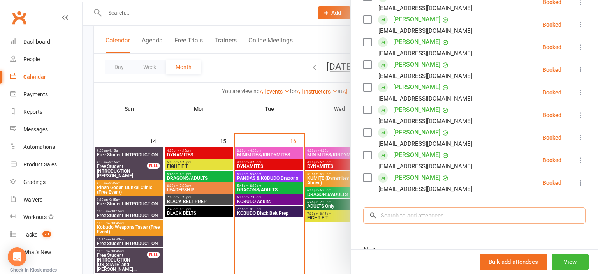
click at [457, 211] on input "search" at bounding box center [474, 215] width 222 height 16
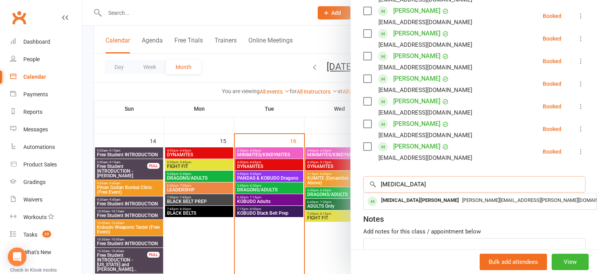
scroll to position [344, 0]
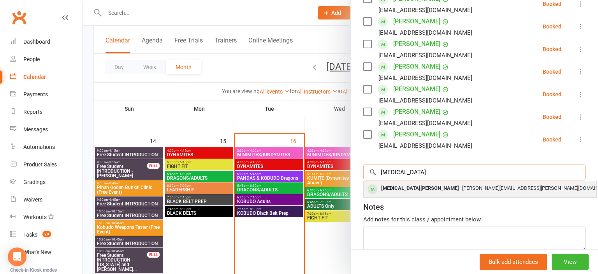
type input "tobi"
click at [462, 190] on span "amy.e.guymer@live.com" at bounding box center [539, 188] width 154 height 6
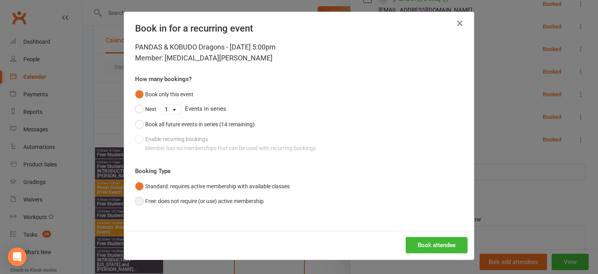
click at [146, 202] on button "Free: does not require (or use) active membership" at bounding box center [199, 200] width 128 height 15
click at [449, 245] on button "Book attendee" at bounding box center [437, 245] width 62 height 16
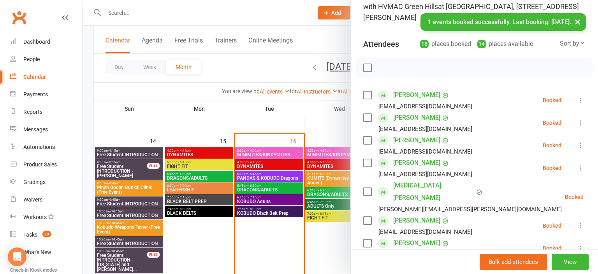
scroll to position [65, 0]
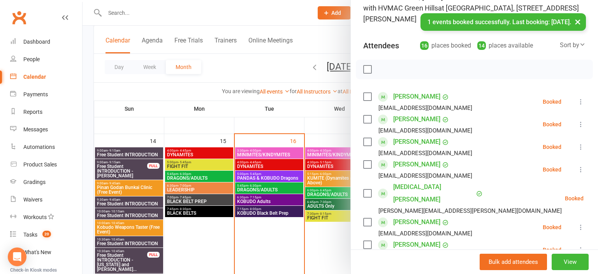
click at [230, 71] on div at bounding box center [340, 137] width 515 height 274
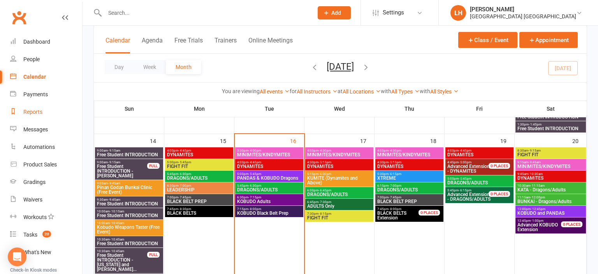
click at [35, 114] on div "Reports" at bounding box center [32, 112] width 19 height 6
select select "25"
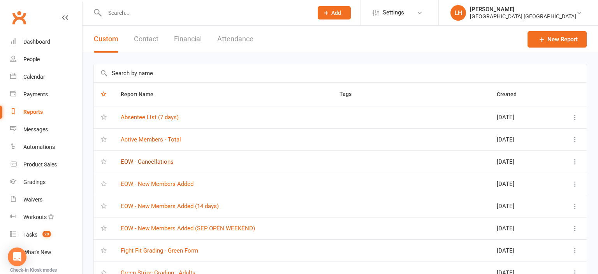
click at [148, 162] on link "EOW - Cancellations" at bounding box center [147, 161] width 53 height 7
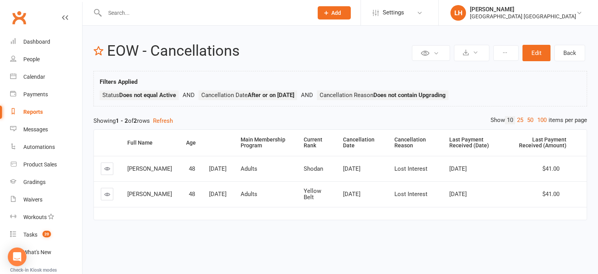
click at [31, 111] on div "Reports" at bounding box center [32, 112] width 19 height 6
select select "25"
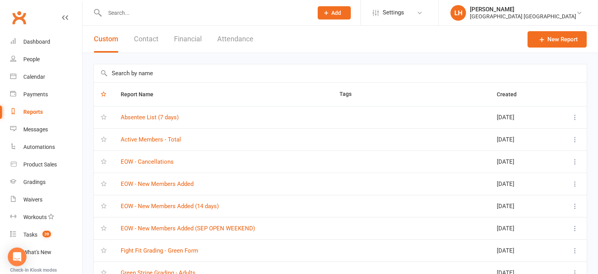
click at [167, 79] on input "text" at bounding box center [340, 73] width 493 height 18
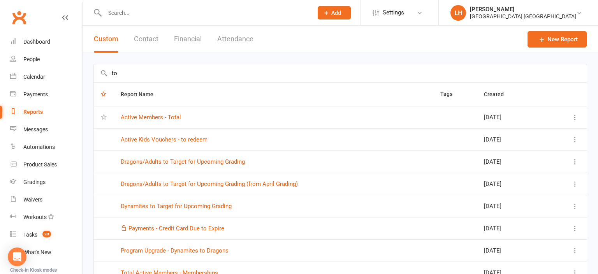
type input "t"
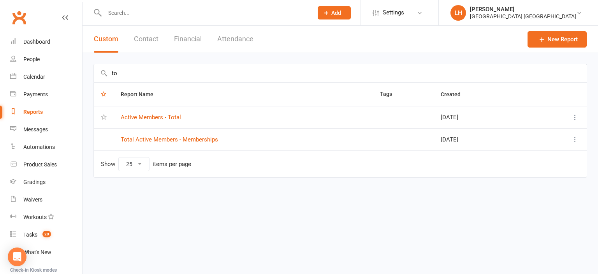
type input "t"
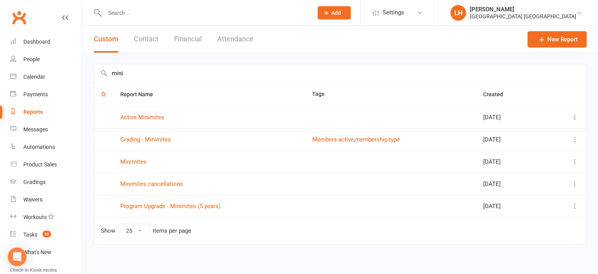
drag, startPoint x: 133, startPoint y: 72, endPoint x: 93, endPoint y: 74, distance: 40.5
click at [94, 74] on input "mini" at bounding box center [340, 73] width 493 height 18
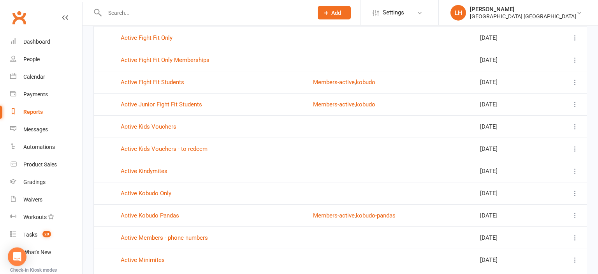
scroll to position [205, 0]
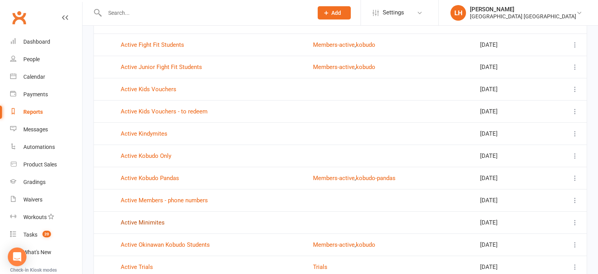
type input "active"
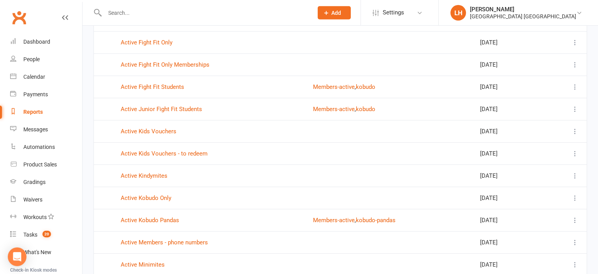
scroll to position [123, 0]
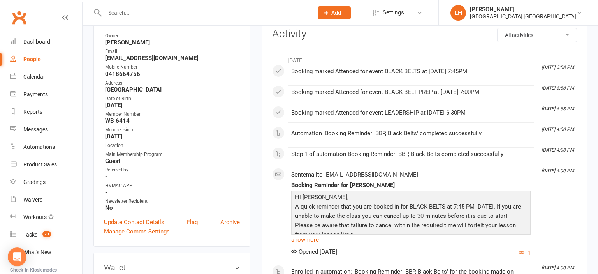
scroll to position [123, 0]
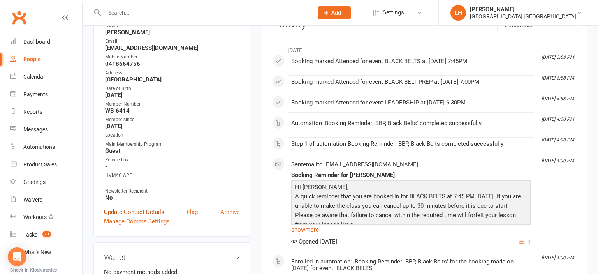
click at [145, 213] on link "Update Contact Details" at bounding box center [134, 211] width 60 height 9
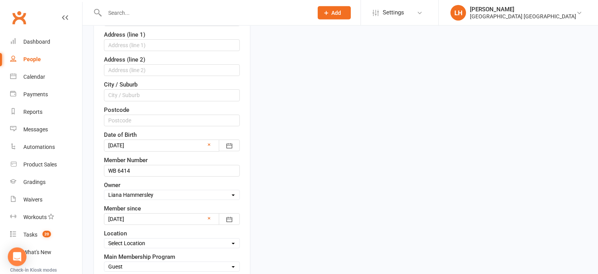
scroll to position [211, 0]
drag, startPoint x: 118, startPoint y: 165, endPoint x: 71, endPoint y: 172, distance: 47.1
click at [104, 172] on input "WB 6414" at bounding box center [172, 170] width 136 height 12
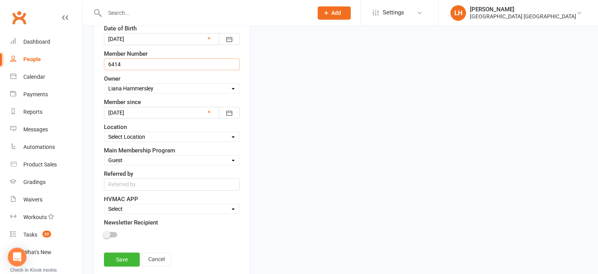
scroll to position [375, 0]
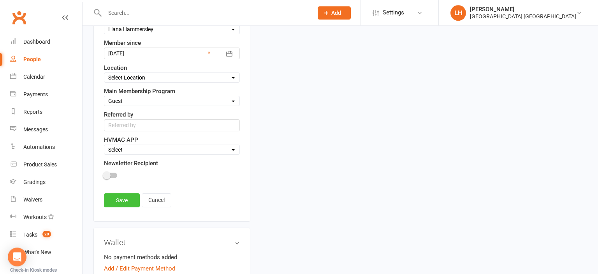
type input "6414"
click at [123, 199] on link "Save" at bounding box center [122, 200] width 36 height 14
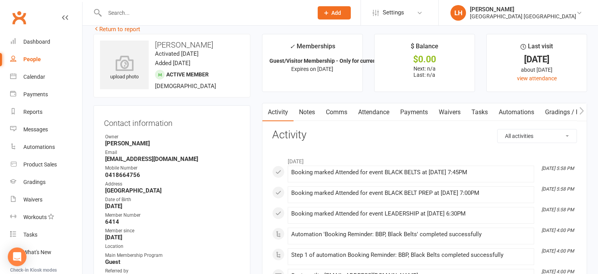
scroll to position [41, 0]
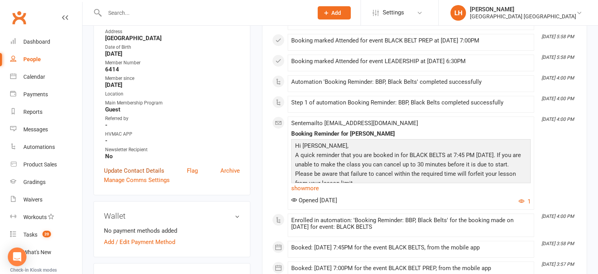
click at [135, 171] on link "Update Contact Details" at bounding box center [134, 170] width 60 height 9
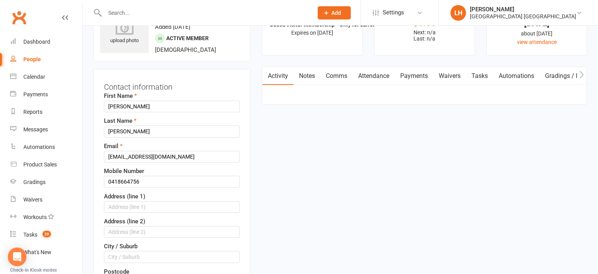
scroll to position [169, 0]
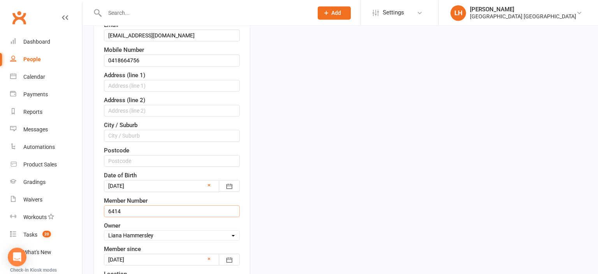
click at [107, 208] on input "6414" at bounding box center [172, 211] width 136 height 12
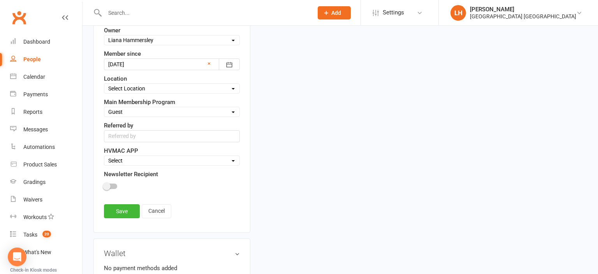
scroll to position [375, 0]
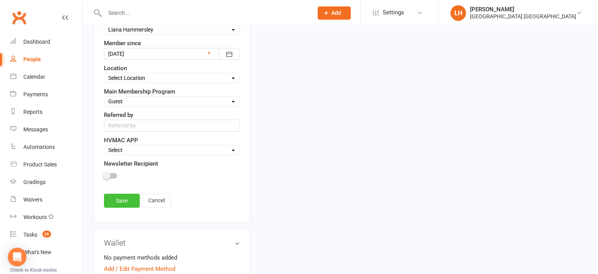
type input "WB6414"
click at [125, 200] on link "Save" at bounding box center [122, 200] width 36 height 14
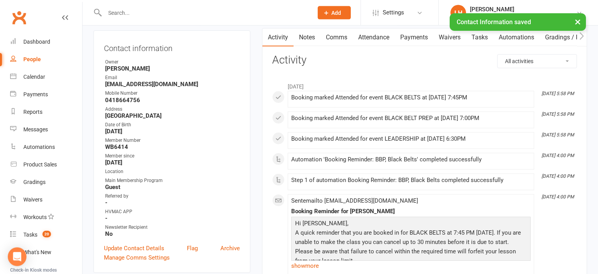
scroll to position [0, 0]
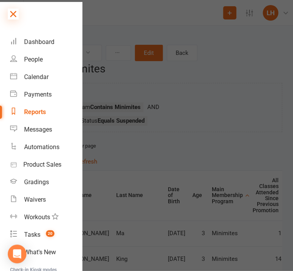
click at [18, 17] on icon at bounding box center [13, 14] width 11 height 11
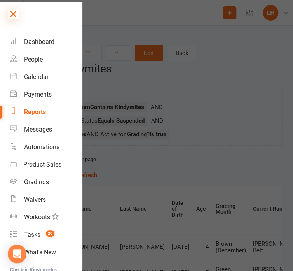
click at [11, 14] on icon at bounding box center [13, 14] width 11 height 11
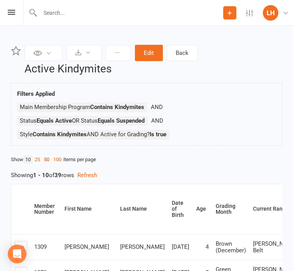
click at [47, 160] on link "50" at bounding box center [46, 159] width 9 height 8
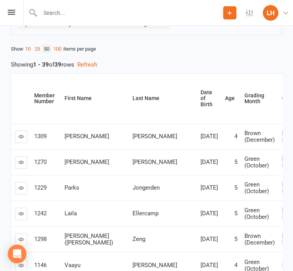
scroll to position [0, 89]
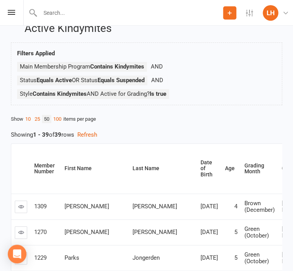
scroll to position [0, 0]
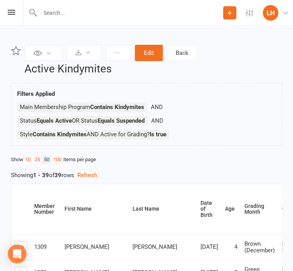
click at [228, 128] on ul "Main Membership Program Contains Kindymites Status Equals Active OR Status Equa…" at bounding box center [146, 122] width 259 height 41
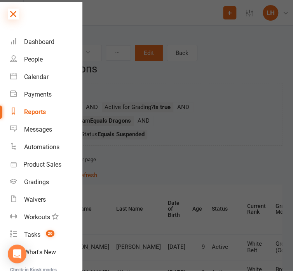
click at [12, 15] on icon at bounding box center [13, 14] width 11 height 11
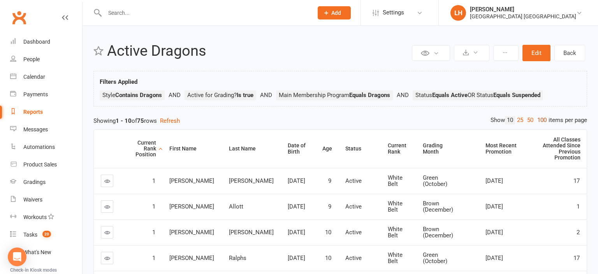
click at [538, 118] on link "100" at bounding box center [541, 120] width 13 height 8
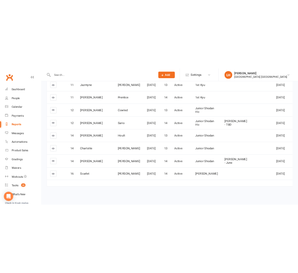
scroll to position [2165, 0]
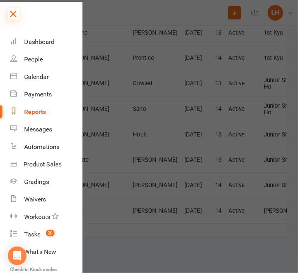
click at [13, 15] on icon at bounding box center [13, 14] width 11 height 11
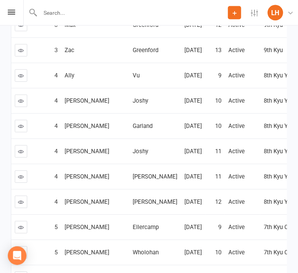
scroll to position [521, 0]
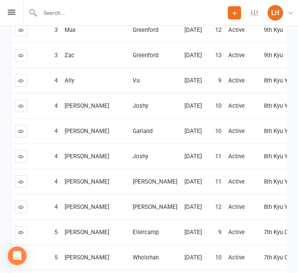
click at [129, 17] on td "Greenford" at bounding box center [155, 4] width 52 height 25
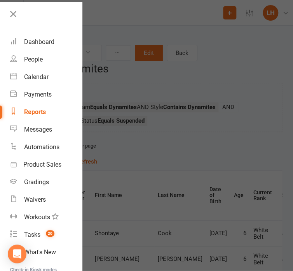
drag, startPoint x: 13, startPoint y: 11, endPoint x: 20, endPoint y: 18, distance: 9.9
click at [13, 11] on icon at bounding box center [13, 14] width 11 height 11
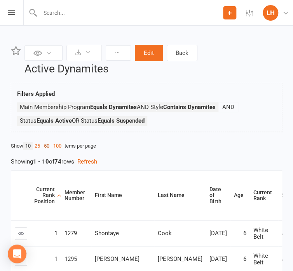
click at [50, 146] on link "50" at bounding box center [46, 146] width 9 height 8
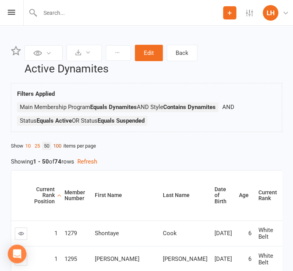
click at [61, 145] on link "100" at bounding box center [57, 146] width 12 height 8
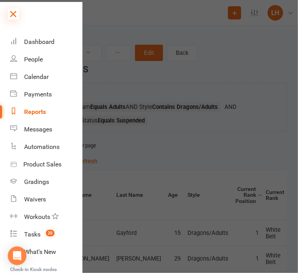
click at [13, 14] on icon at bounding box center [13, 14] width 11 height 11
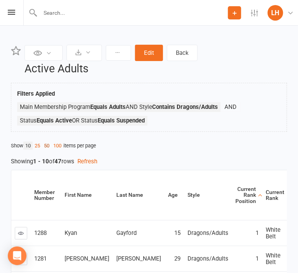
click at [50, 146] on link "50" at bounding box center [46, 146] width 9 height 8
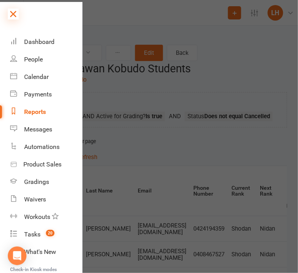
click at [17, 13] on icon at bounding box center [13, 14] width 11 height 11
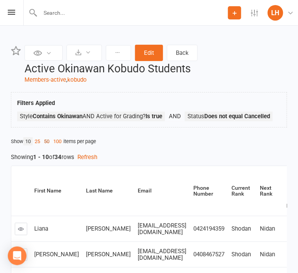
click at [48, 140] on link "50" at bounding box center [46, 141] width 9 height 8
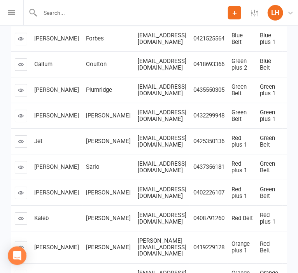
scroll to position [575, 0]
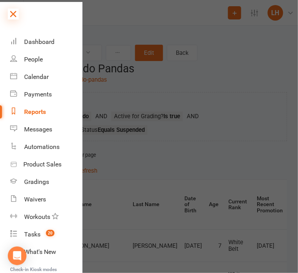
click at [18, 13] on icon at bounding box center [13, 14] width 11 height 11
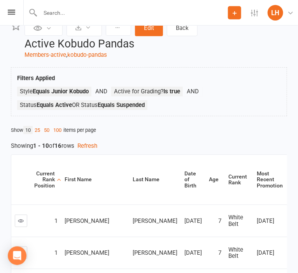
scroll to position [41, 0]
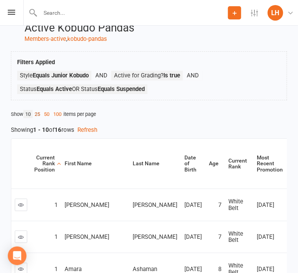
click at [40, 114] on link "25" at bounding box center [37, 114] width 9 height 8
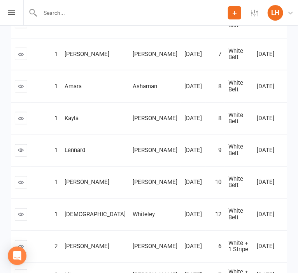
scroll to position [100, 0]
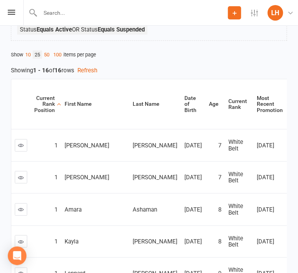
click at [93, 7] on div at bounding box center [125, 12] width 205 height 25
click at [91, 16] on input "text" at bounding box center [149, 12] width 270 height 11
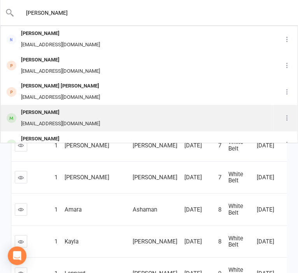
type input "[PERSON_NAME]"
click at [46, 112] on div "[PERSON_NAME]" at bounding box center [61, 112] width 84 height 11
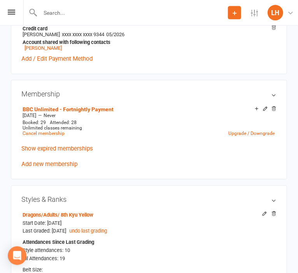
scroll to position [411, 0]
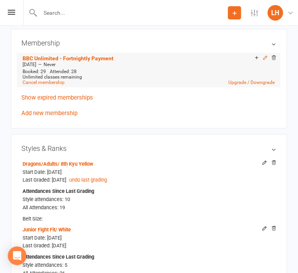
click at [264, 60] on icon at bounding box center [265, 57] width 5 height 5
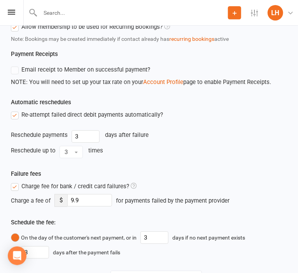
scroll to position [760, 0]
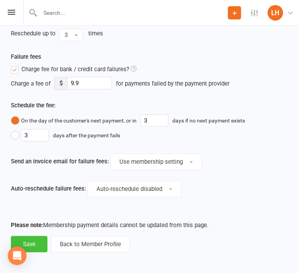
click at [34, 243] on button "Save" at bounding box center [29, 244] width 37 height 16
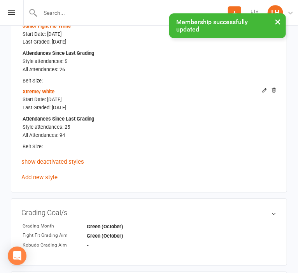
scroll to position [616, 0]
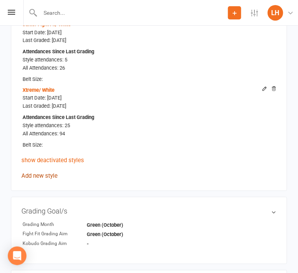
click at [32, 179] on link "Add new style" at bounding box center [39, 175] width 36 height 7
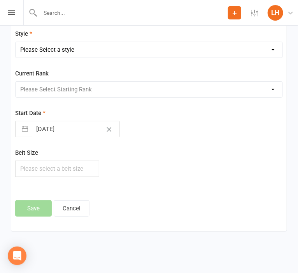
scroll to position [1367, 0]
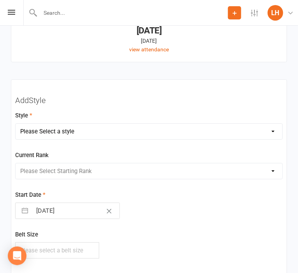
click at [16, 124] on select "Please Select a style Dragons/Adults Dynamites Fight Fit Junior Fight Fit Junio…" at bounding box center [149, 132] width 267 height 16
select select "1781"
click option "Junior Kobudo" at bounding box center [0, 0] width 0 height 0
click at [16, 163] on select "Please Select Starting Rank White Belt White + 1 Stripe 10th Kyu 10th + 1 Strip…" at bounding box center [149, 171] width 267 height 16
select select "17671"
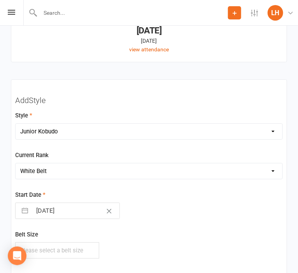
click option "White Belt" at bounding box center [0, 0] width 0 height 0
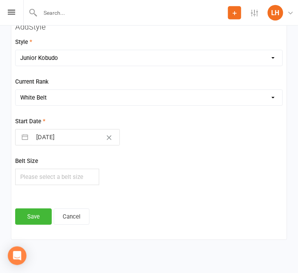
scroll to position [1449, 0]
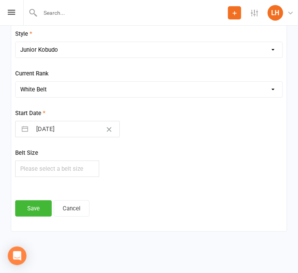
click at [52, 131] on input "[DATE]" at bounding box center [76, 129] width 88 height 16
select select "7"
select select "2025"
select select "8"
select select "2025"
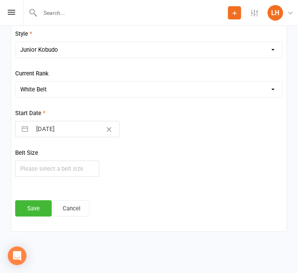
select select "9"
select select "2025"
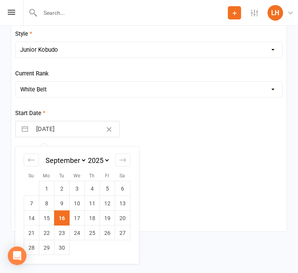
click at [201, 158] on div "Belt Size" at bounding box center [149, 162] width 268 height 29
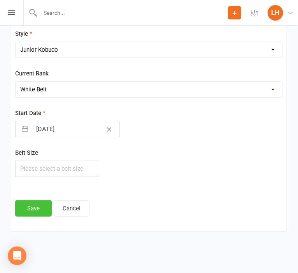
click at [27, 204] on button "Save" at bounding box center [33, 208] width 37 height 16
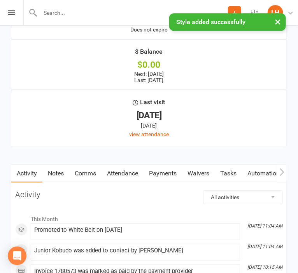
scroll to position [1348, 0]
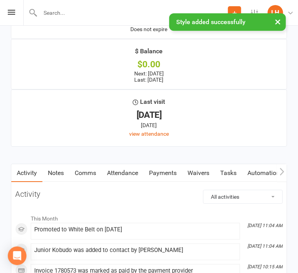
click at [127, 177] on link "Attendance" at bounding box center [123, 173] width 42 height 18
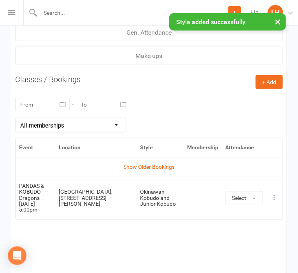
scroll to position [1759, 0]
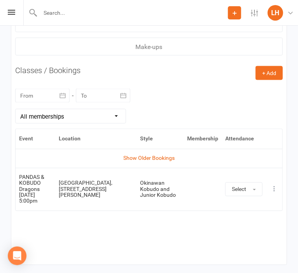
click at [195, 231] on div "Event Location Style Membership Attendance Show Older Bookings PANDAS & KOBUDO …" at bounding box center [149, 195] width 268 height 132
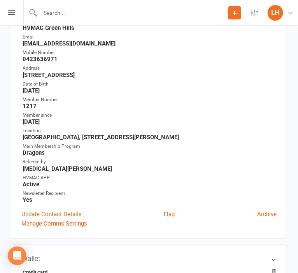
scroll to position [0, 0]
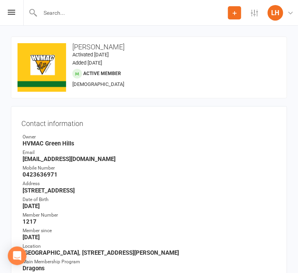
click at [160, 101] on contact-information "upload photo change photo [PERSON_NAME] Activated [DATE] Added [DATE] Active me…" at bounding box center [149, 196] width 276 height 318
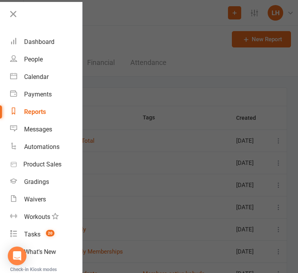
select select "25"
click at [3, 14] on div at bounding box center [41, 17] width 82 height 18
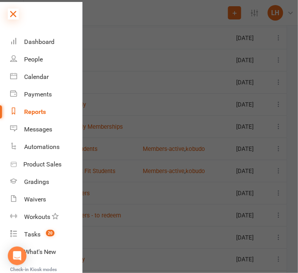
scroll to position [125, 0]
click at [13, 14] on icon at bounding box center [13, 14] width 11 height 11
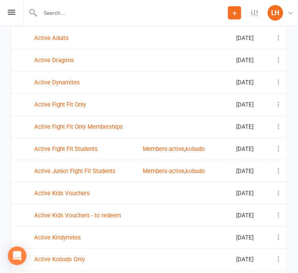
click at [74, 11] on input "text" at bounding box center [133, 12] width 190 height 11
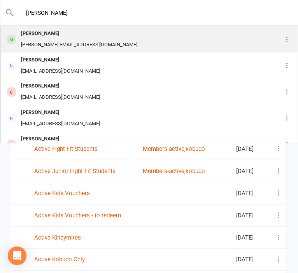
type input "[PERSON_NAME]"
click at [62, 35] on div "[PERSON_NAME]" at bounding box center [79, 33] width 121 height 11
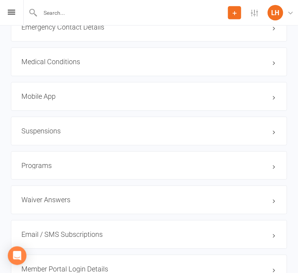
scroll to position [739, 0]
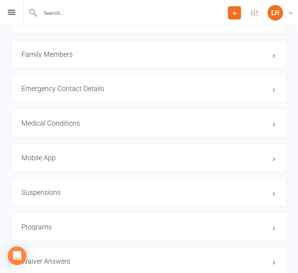
click at [52, 160] on h3 "Mobile App" at bounding box center [148, 158] width 255 height 8
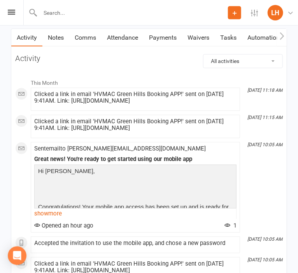
scroll to position [1233, 0]
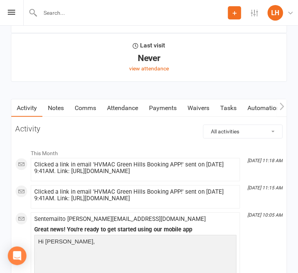
click at [128, 104] on link "Attendance" at bounding box center [123, 108] width 42 height 18
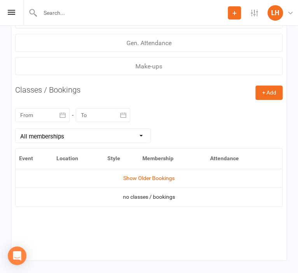
scroll to position [1397, 0]
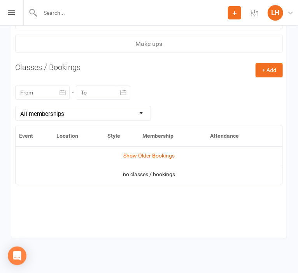
click at [263, 79] on div "September 2025 Sun Mon Tue Wed Thu Fri Sat 36 31 01 02 03 04 05 06 37 07 08 09 …" at bounding box center [149, 102] width 268 height 48
click at [264, 75] on button "+ Add" at bounding box center [269, 70] width 27 height 14
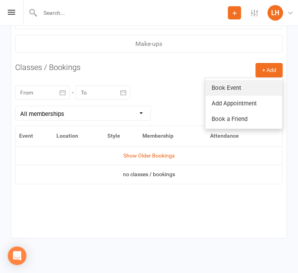
click at [249, 90] on link "Book Event" at bounding box center [243, 88] width 77 height 16
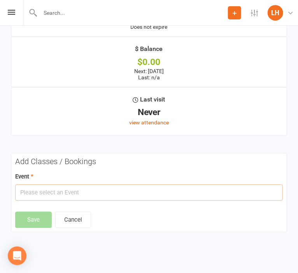
click at [113, 195] on input "text" at bounding box center [149, 192] width 268 height 16
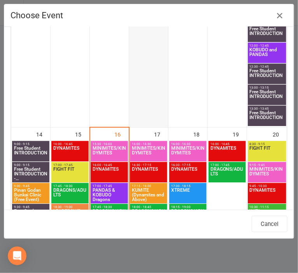
scroll to position [515, 0]
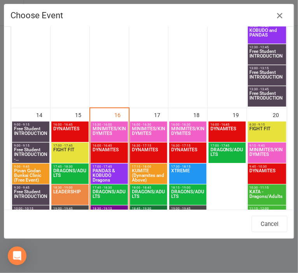
click at [111, 129] on span "MINIMITES/KINDYMITES" at bounding box center [109, 133] width 34 height 14
type input "MINIMITES/KINDYMITES - Sep 16, 2025 3:30:00 PM"
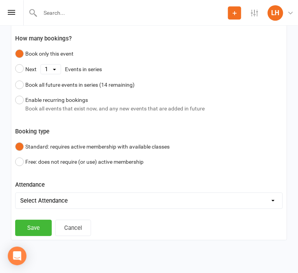
scroll to position [1365, 0]
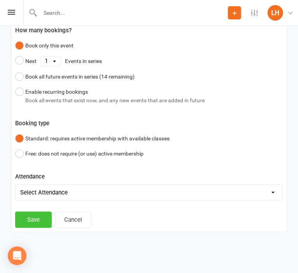
click at [30, 217] on button "Save" at bounding box center [33, 220] width 37 height 16
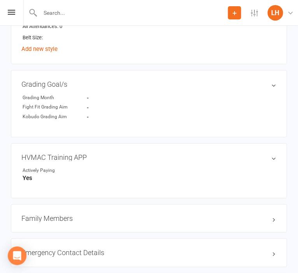
scroll to position [657, 0]
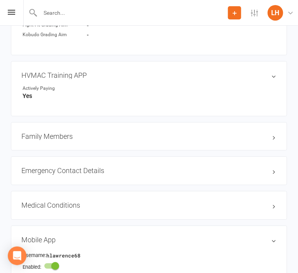
click at [46, 135] on h3 "Family Members" at bounding box center [148, 137] width 255 height 8
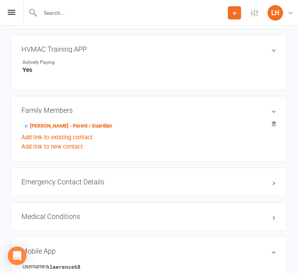
scroll to position [699, 0]
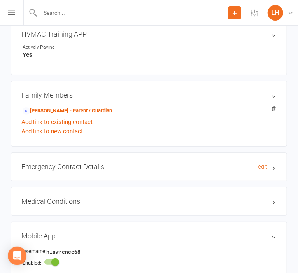
click at [93, 168] on h3 "Emergency Contact Details edit" at bounding box center [148, 167] width 255 height 8
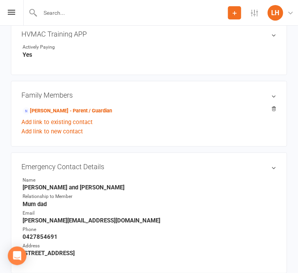
click at [58, 16] on input "text" at bounding box center [133, 12] width 190 height 11
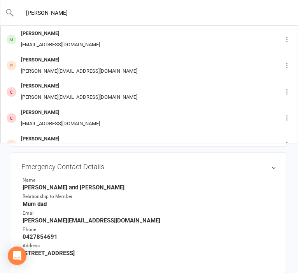
type input "leo"
click at [129, 198] on li "Relationship to Member Mum dad" at bounding box center [148, 200] width 255 height 14
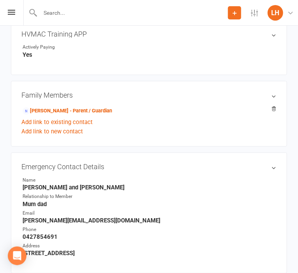
click at [7, 8] on div "Prospect Member Non-attending contact Class / event Appointment Grading event T…" at bounding box center [149, 13] width 298 height 26
click at [10, 12] on icon at bounding box center [11, 12] width 7 height 5
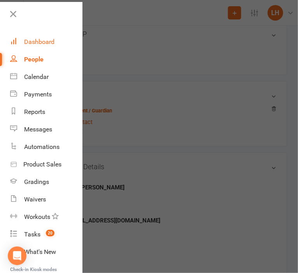
click at [34, 46] on link "Dashboard" at bounding box center [46, 42] width 72 height 18
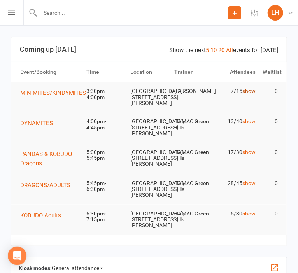
click at [253, 90] on link "show" at bounding box center [248, 91] width 13 height 6
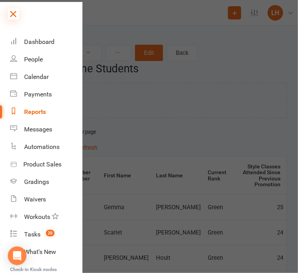
click at [13, 12] on icon at bounding box center [13, 14] width 11 height 11
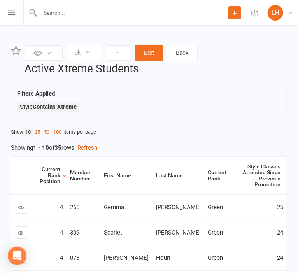
click at [175, 118] on div "Filters Applied Style Contains Xtreme" at bounding box center [149, 100] width 276 height 35
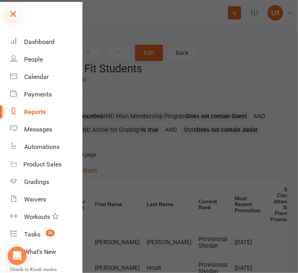
click at [18, 13] on icon at bounding box center [13, 14] width 11 height 11
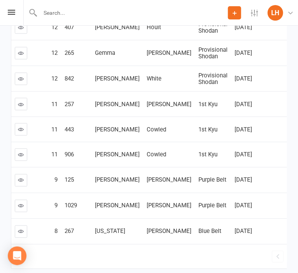
scroll to position [246, 0]
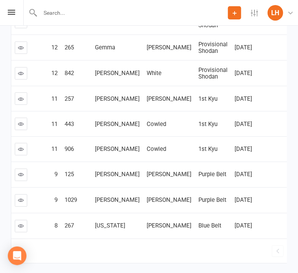
click at [295, 251] on link "2" at bounding box center [299, 251] width 9 height 11
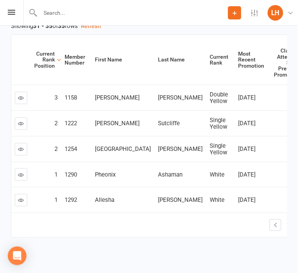
scroll to position [22, 0]
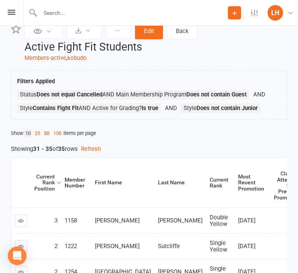
click at [51, 133] on link "50" at bounding box center [46, 133] width 9 height 8
